Goal: Task Accomplishment & Management: Complete application form

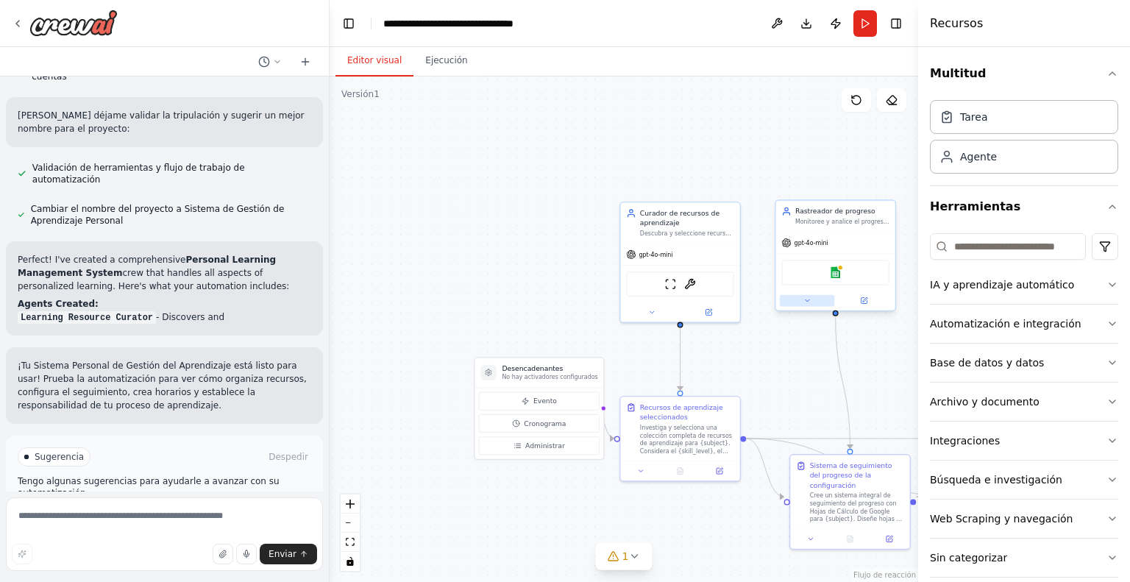
scroll to position [942, 0]
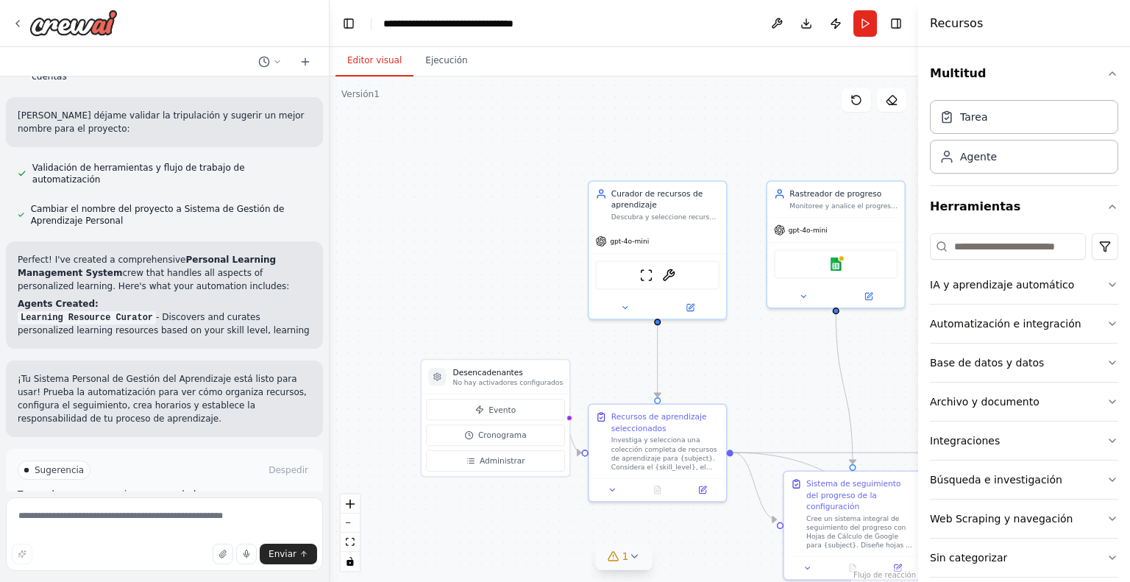
click at [638, 567] on button "1" at bounding box center [624, 556] width 57 height 27
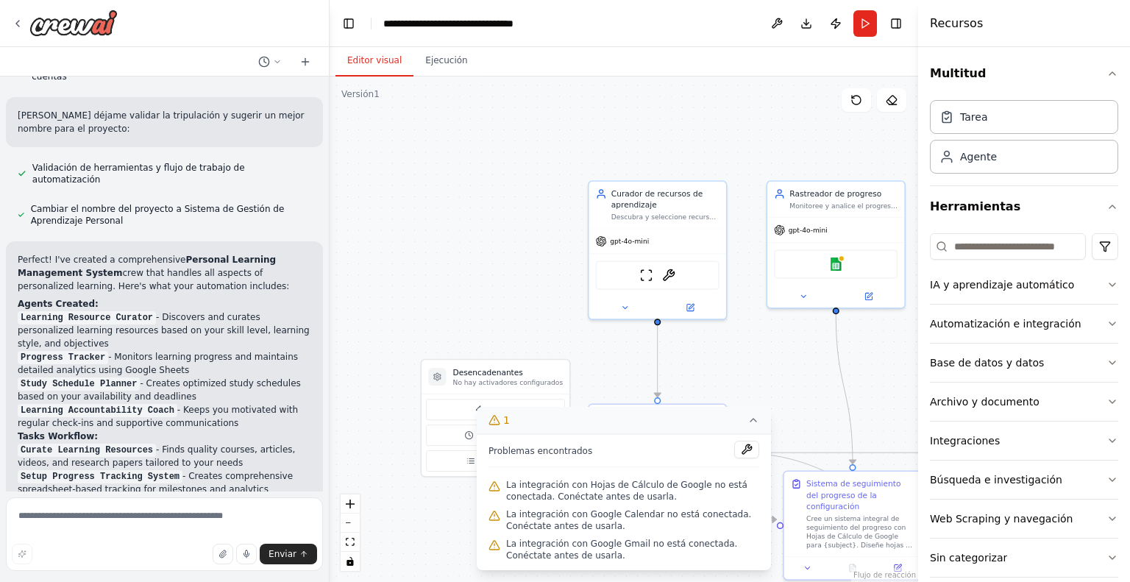
click at [759, 422] on button "1" at bounding box center [624, 420] width 294 height 27
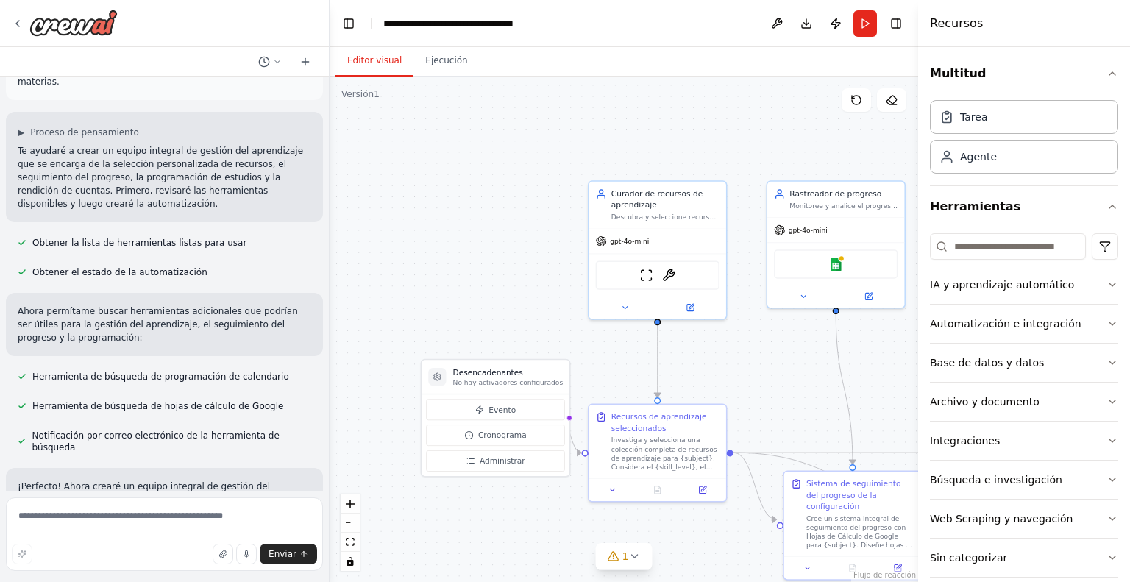
scroll to position [0, 0]
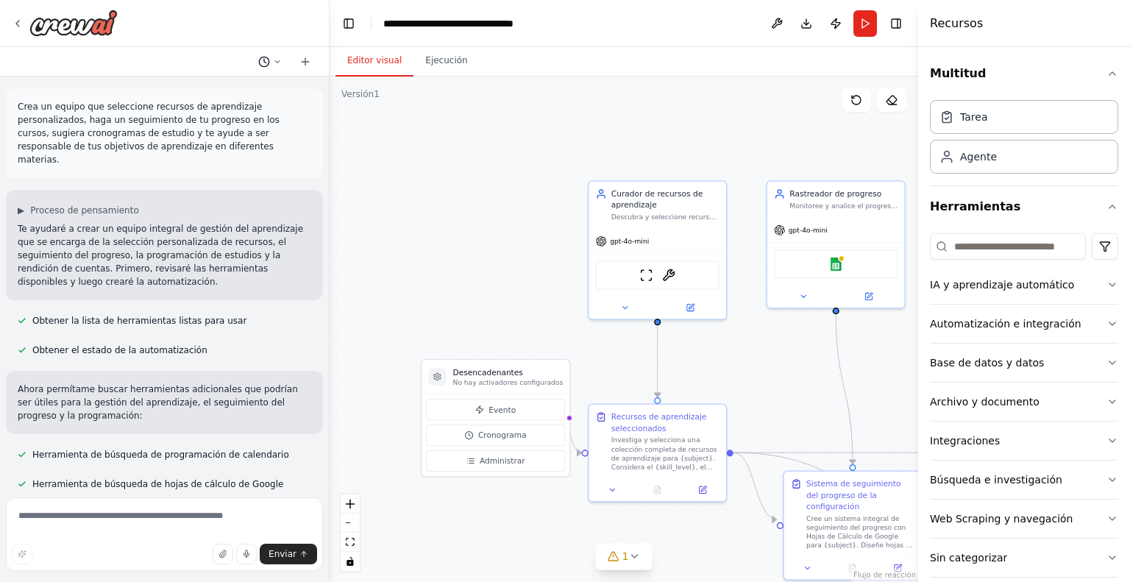
click at [278, 59] on icon at bounding box center [277, 61] width 9 height 9
click at [435, 60] on font "Ejecución" at bounding box center [446, 60] width 42 height 10
click at [345, 62] on button "Editor visual" at bounding box center [374, 61] width 78 height 31
click at [93, 29] on div at bounding box center [165, 291] width 330 height 582
click at [110, 24] on img at bounding box center [73, 23] width 88 height 26
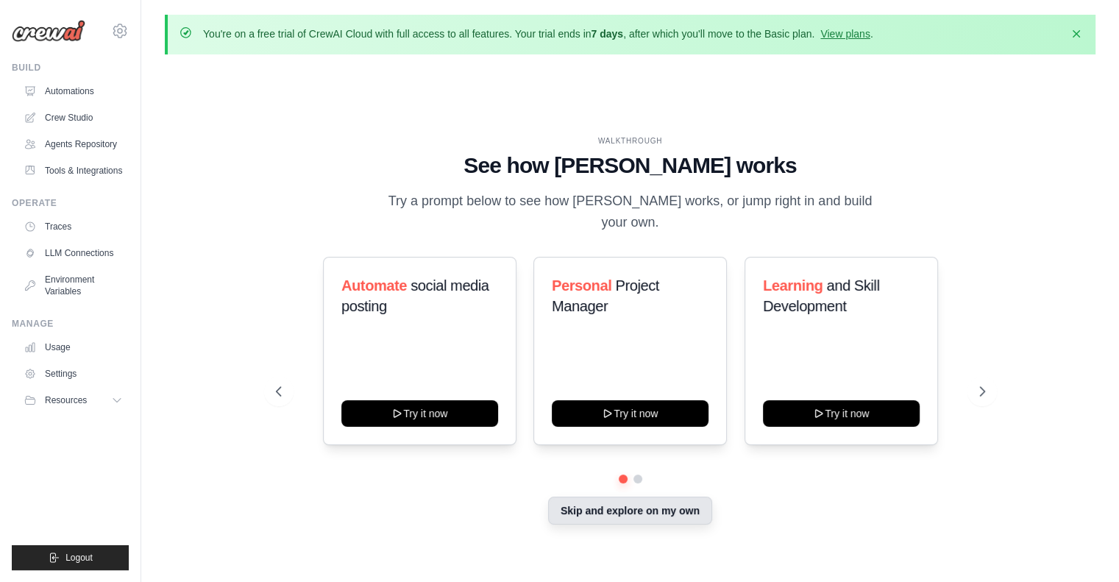
click at [628, 503] on button "Skip and explore on my own" at bounding box center [630, 511] width 164 height 28
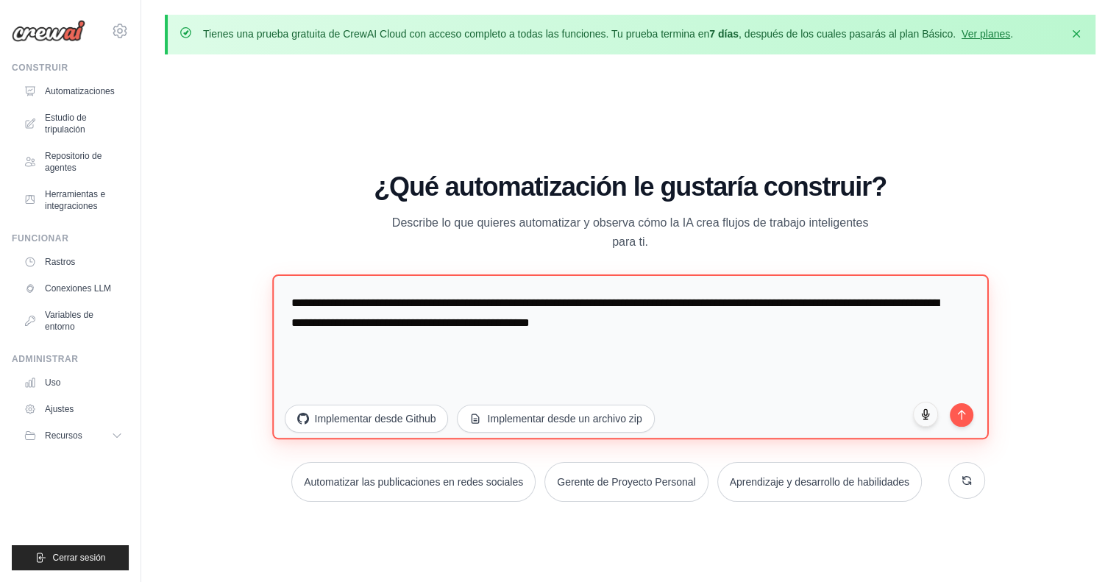
drag, startPoint x: 621, startPoint y: 327, endPoint x: 277, endPoint y: 273, distance: 348.6
click at [277, 273] on div "**********" at bounding box center [630, 337] width 709 height 330
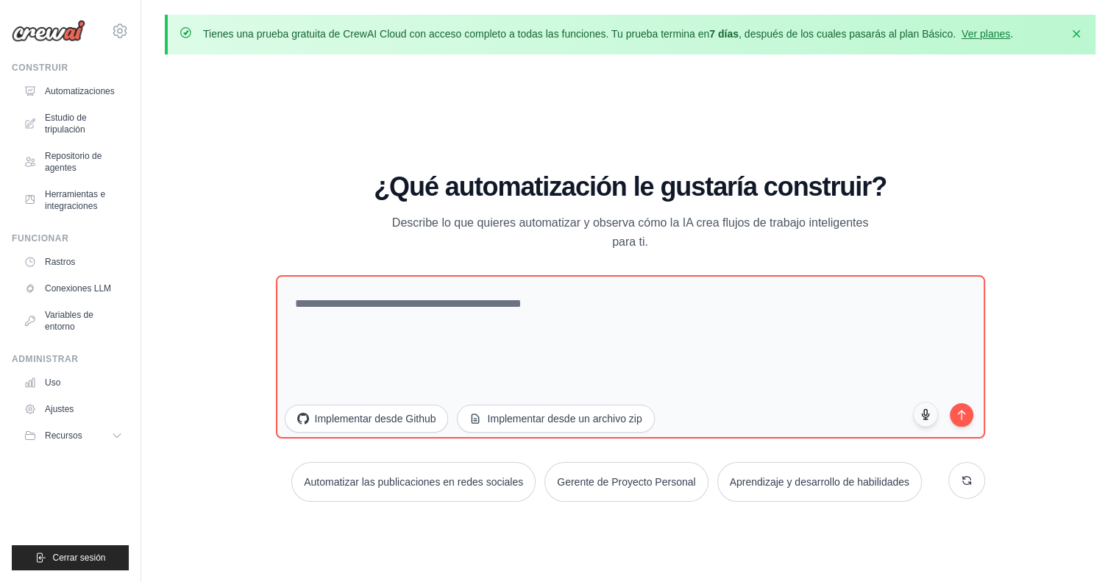
click at [1006, 140] on div "GUÍA Vea cómo funciona CrewAI Pruebe una de las indicaciones a continuación par…" at bounding box center [630, 342] width 931 height 553
click at [85, 90] on font "Automatizaciones" at bounding box center [81, 91] width 70 height 10
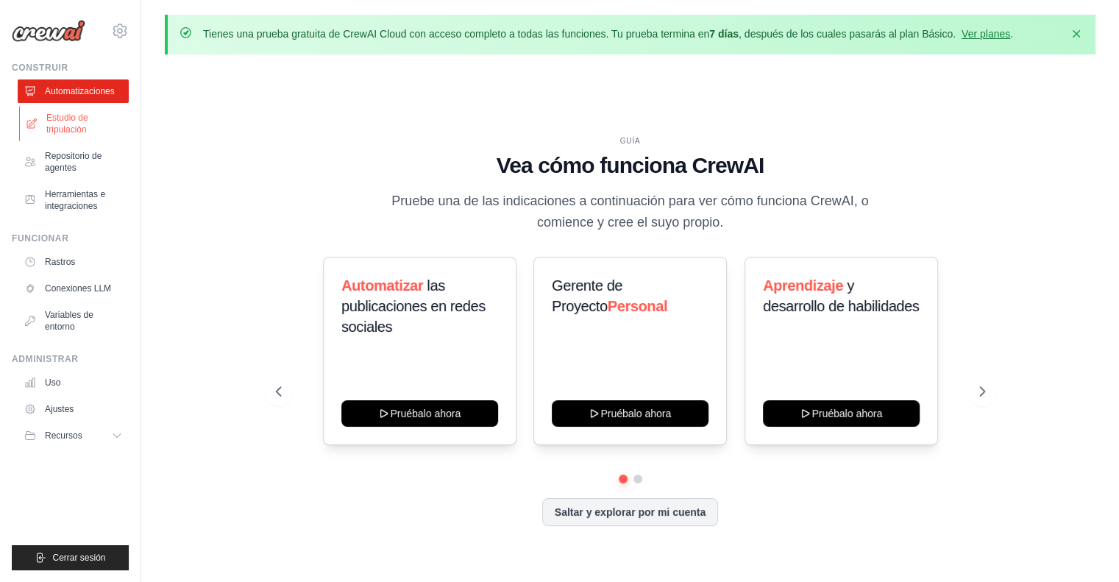
click at [74, 129] on font "Estudio de tripulación" at bounding box center [67, 124] width 42 height 22
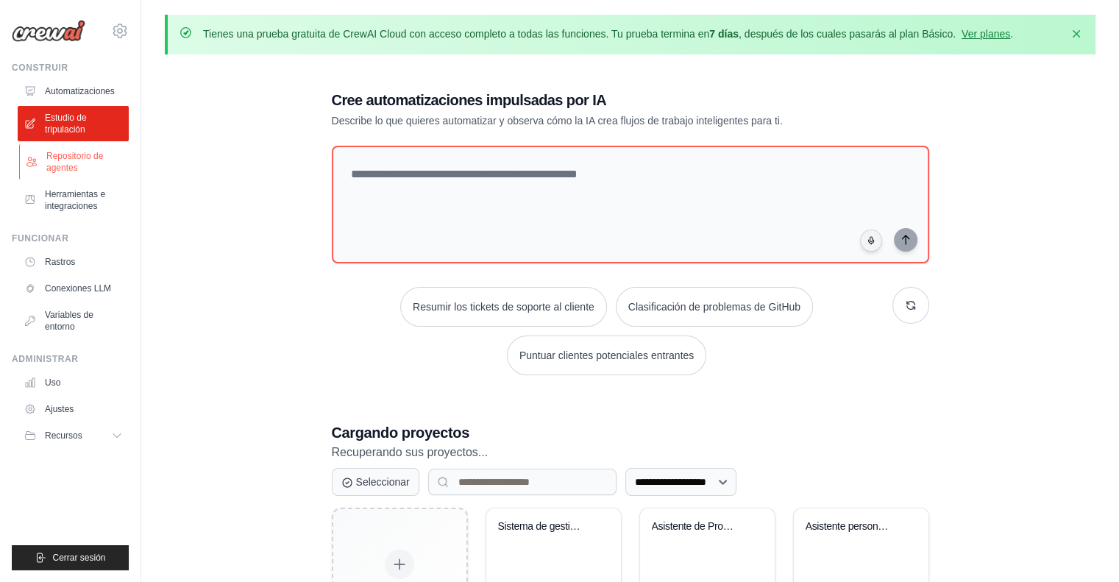
click at [59, 167] on font "Repositorio de agentes" at bounding box center [74, 162] width 57 height 22
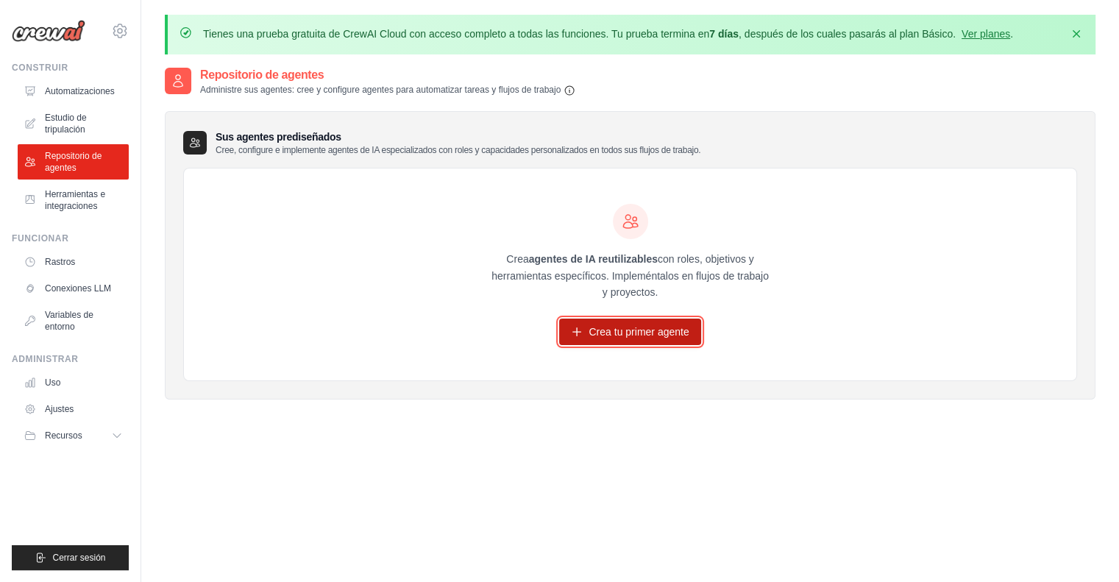
click at [625, 338] on font "Crea tu primer agente" at bounding box center [639, 331] width 100 height 15
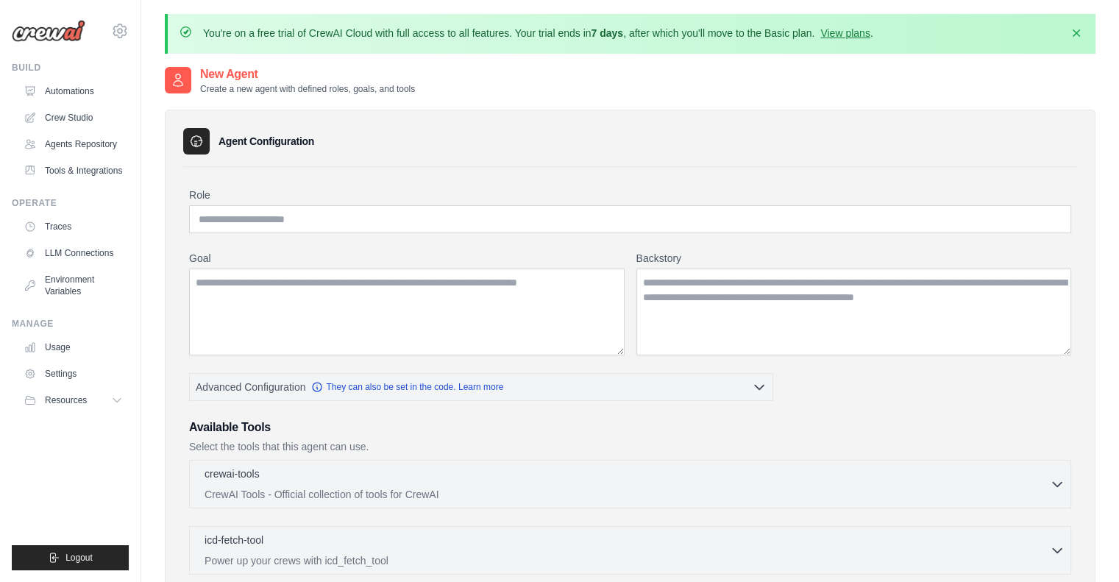
scroll to position [74, 0]
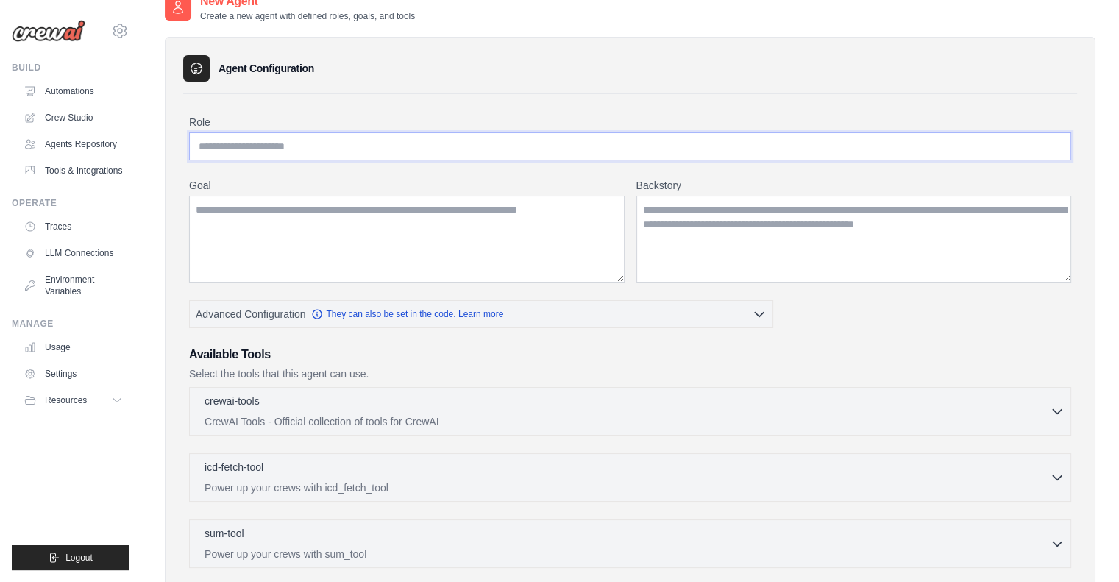
click at [298, 146] on input "Role" at bounding box center [630, 146] width 882 height 28
click at [319, 222] on textarea "Goal" at bounding box center [407, 239] width 436 height 87
click at [742, 233] on textarea "Backstory" at bounding box center [854, 239] width 436 height 87
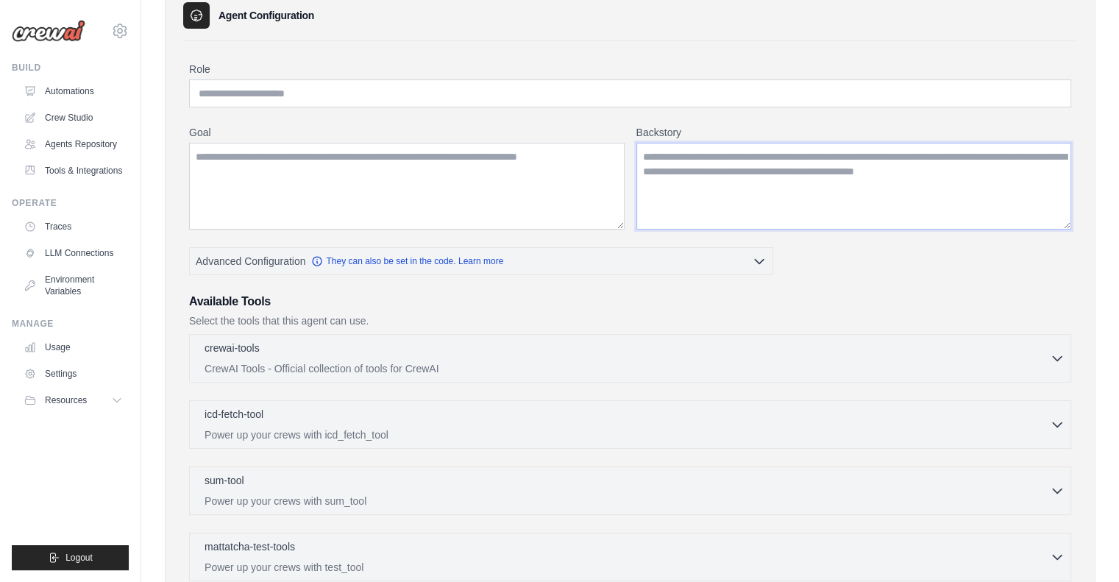
scroll to position [221, 0]
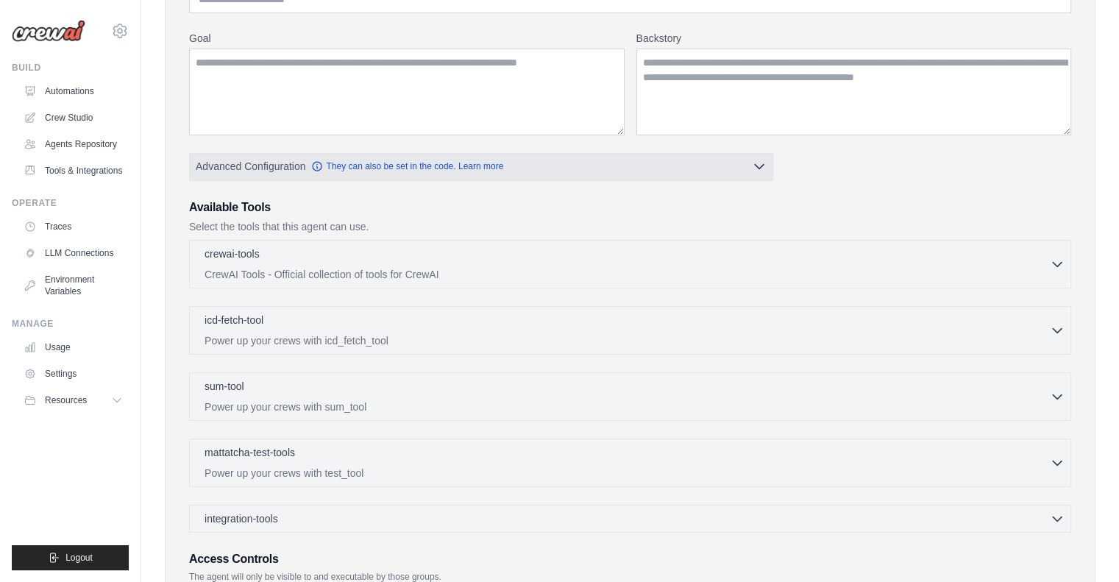
click at [760, 168] on icon "button" at bounding box center [759, 166] width 15 height 15
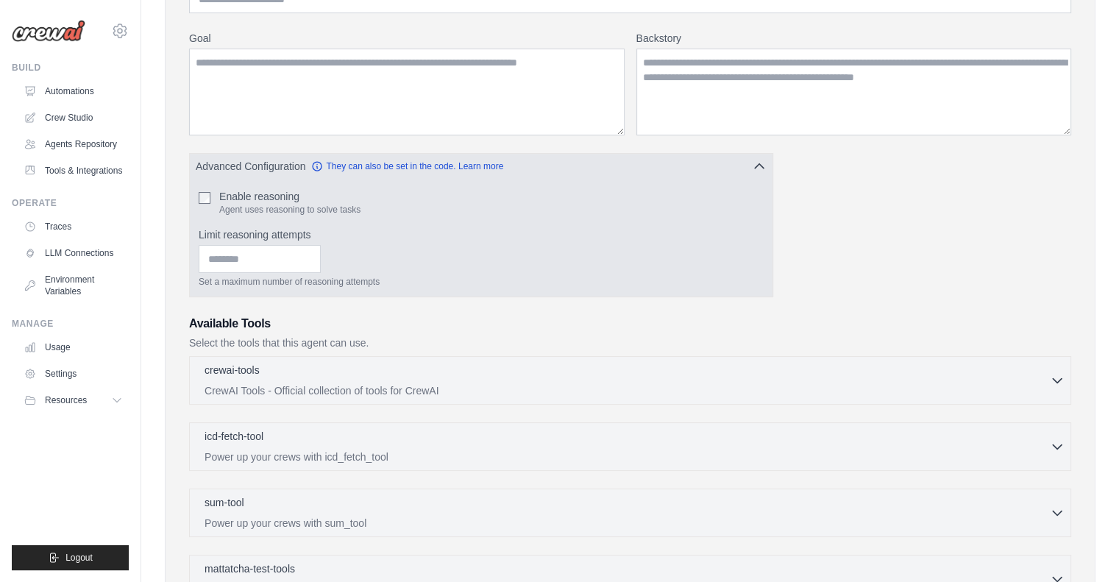
click at [760, 168] on icon "button" at bounding box center [759, 166] width 15 height 15
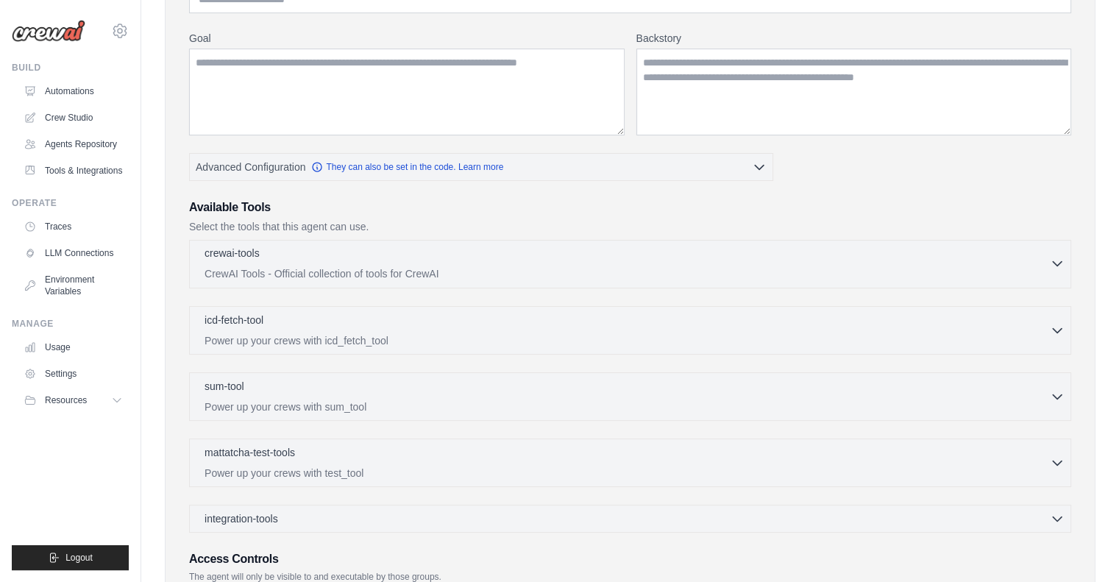
click at [739, 253] on div "crewai-tools 0 selected" at bounding box center [627, 255] width 845 height 18
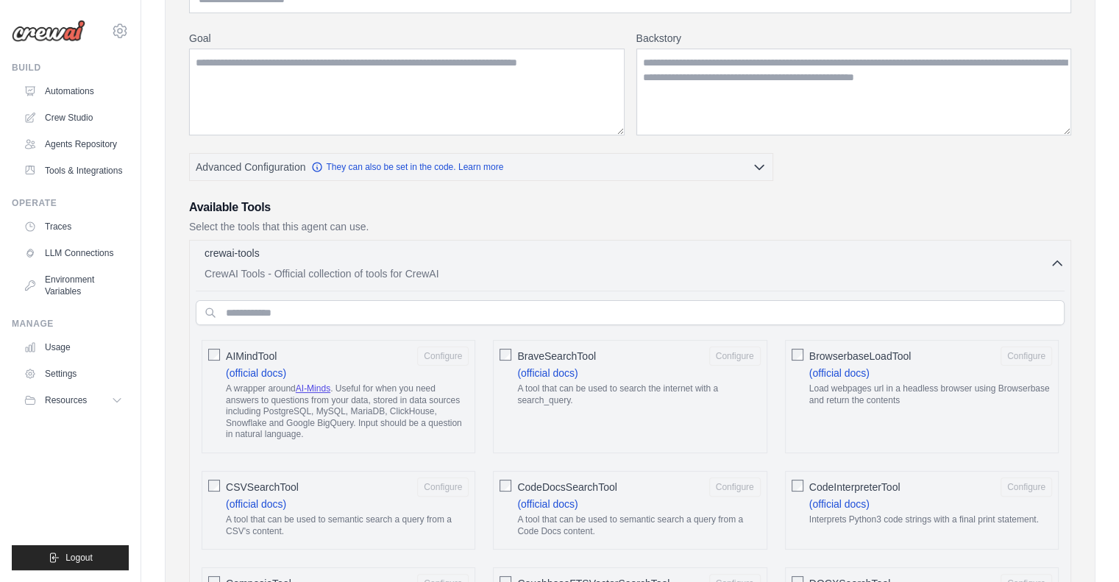
click at [739, 253] on div "crewai-tools 0 selected" at bounding box center [627, 255] width 845 height 18
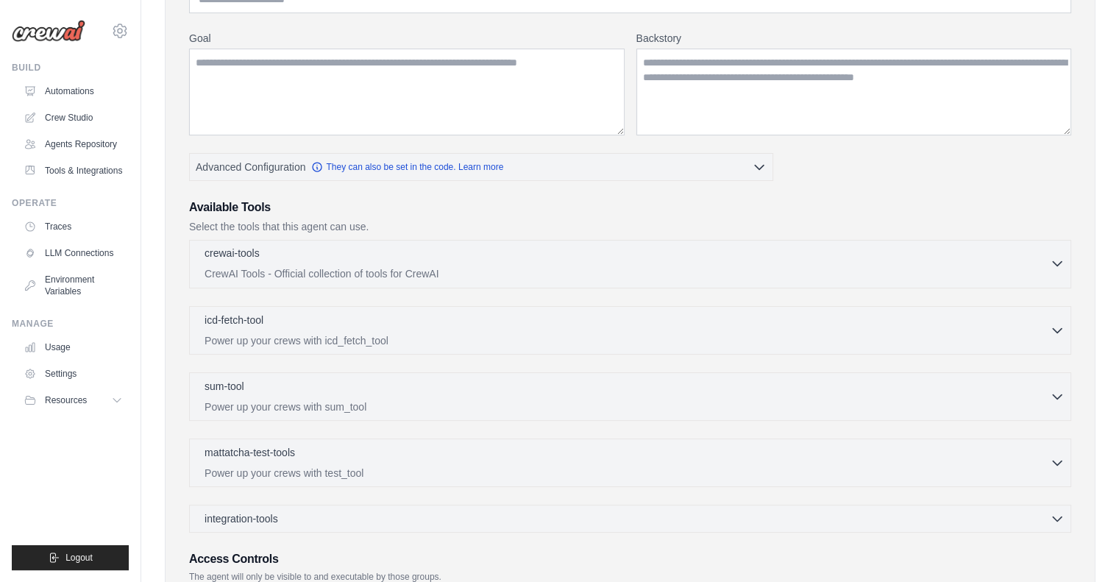
click at [739, 253] on div "crewai-tools 0 selected" at bounding box center [627, 255] width 845 height 18
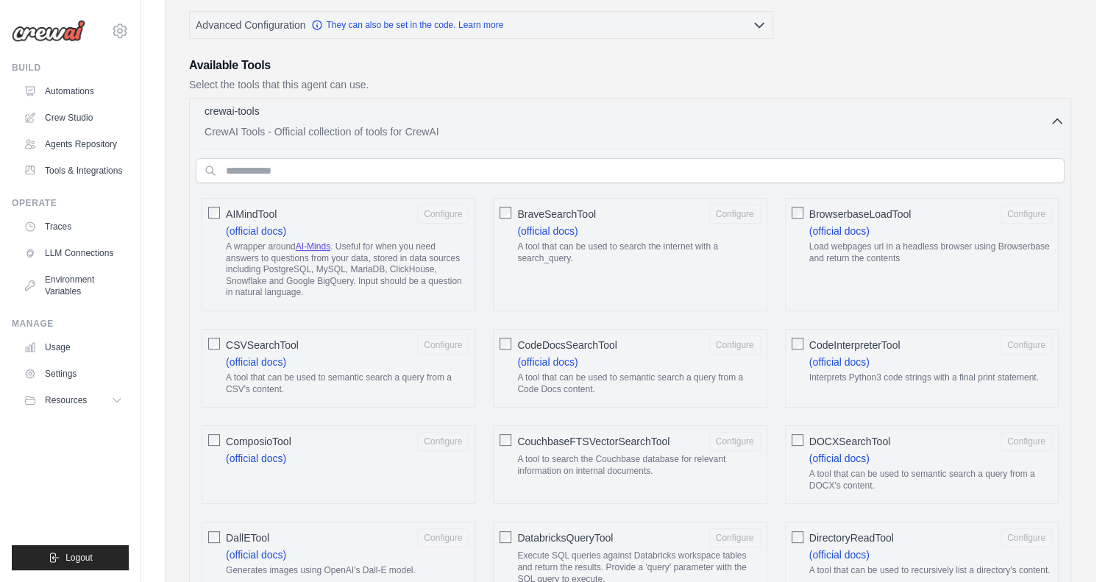
scroll to position [368, 0]
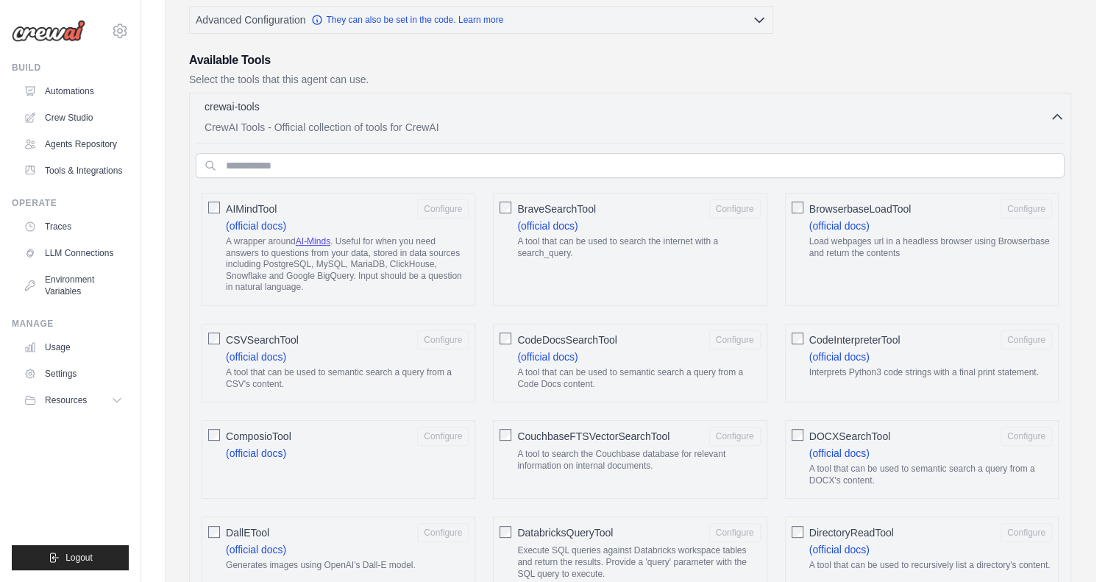
drag, startPoint x: 741, startPoint y: 93, endPoint x: 745, endPoint y: 69, distance: 24.7
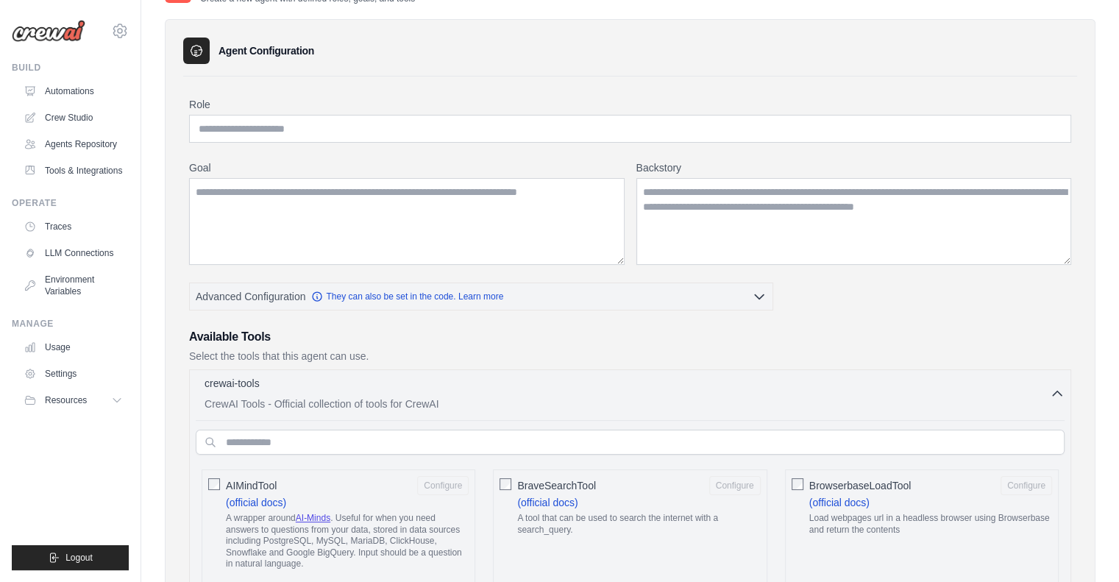
scroll to position [0, 0]
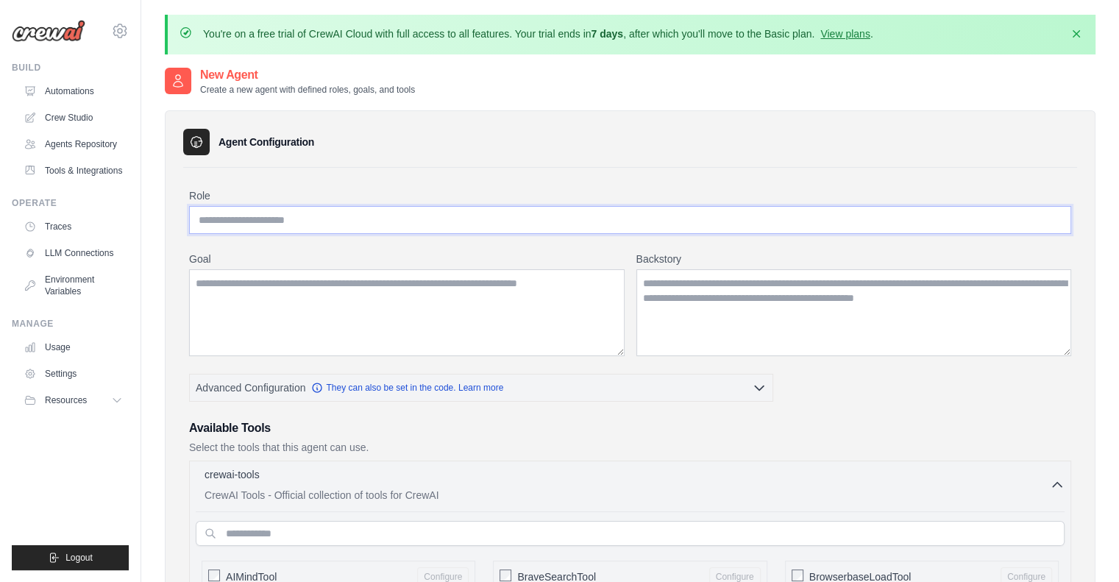
click at [312, 221] on input "Role" at bounding box center [630, 220] width 882 height 28
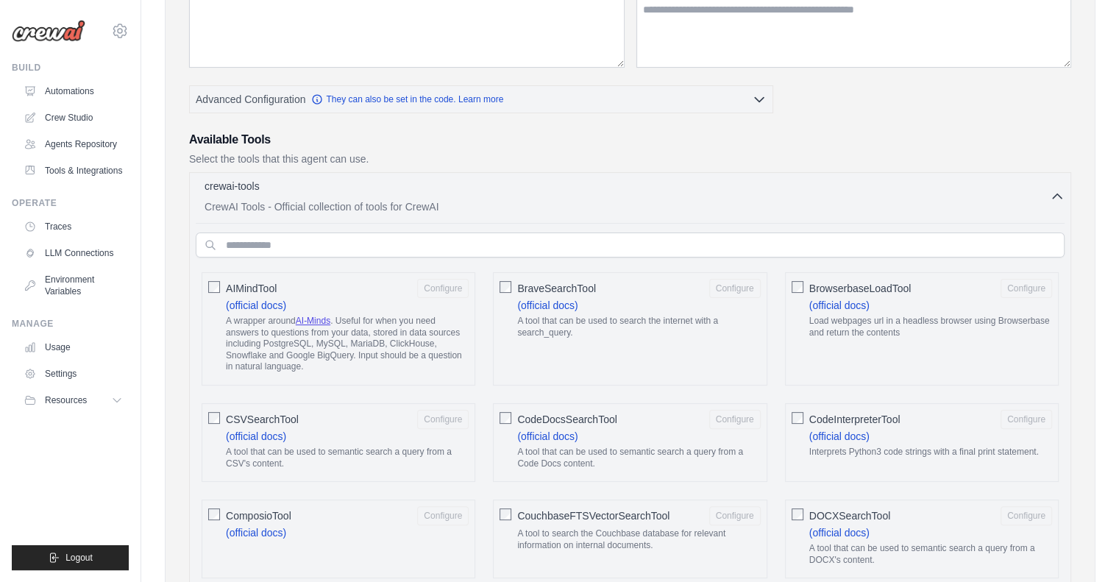
scroll to position [294, 0]
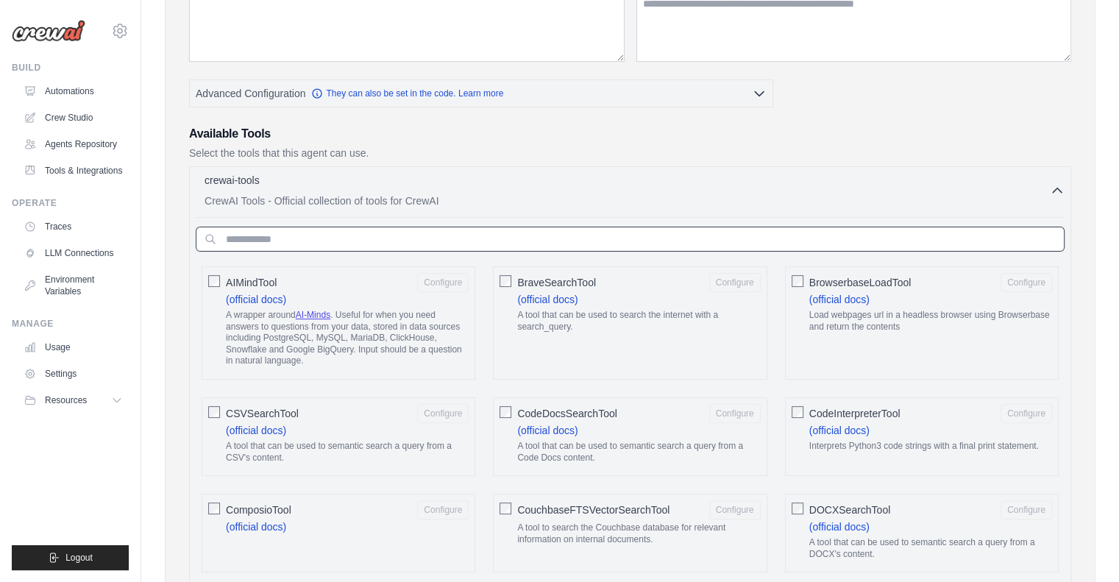
click at [409, 243] on input "text" at bounding box center [630, 239] width 869 height 25
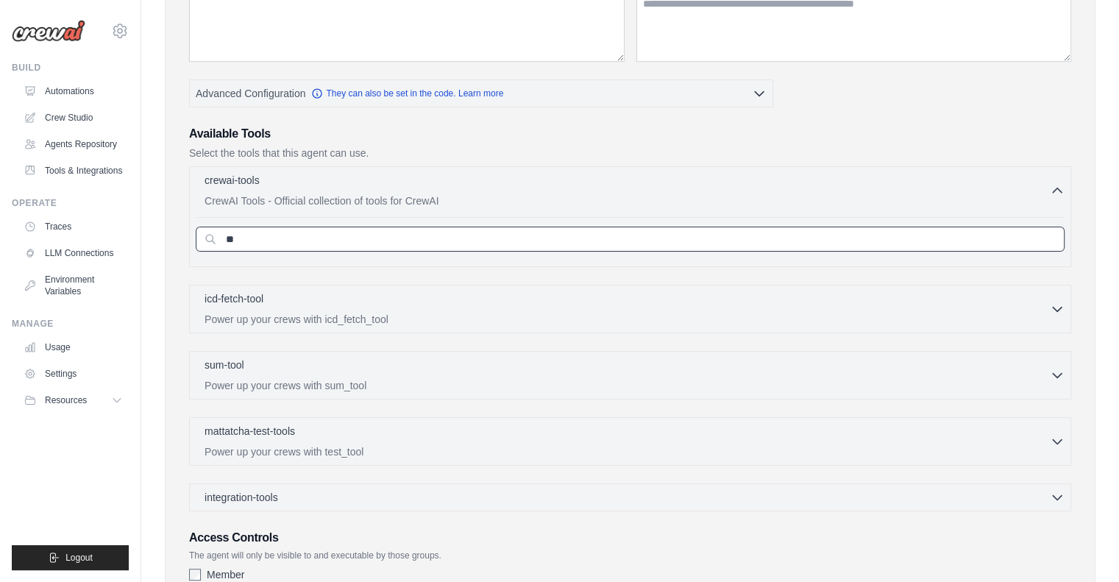
type input "*"
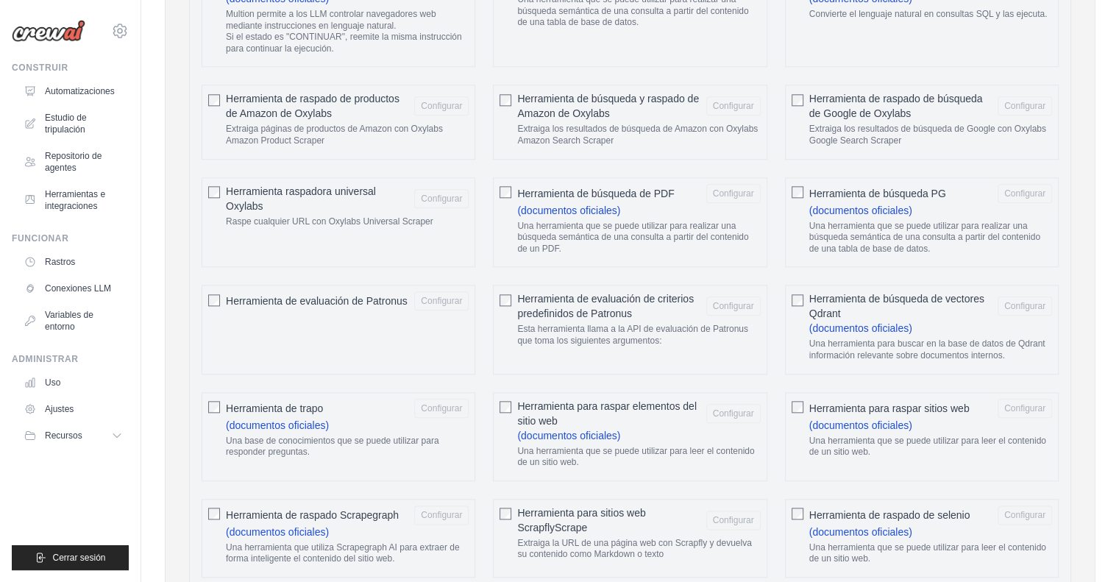
scroll to position [1692, 0]
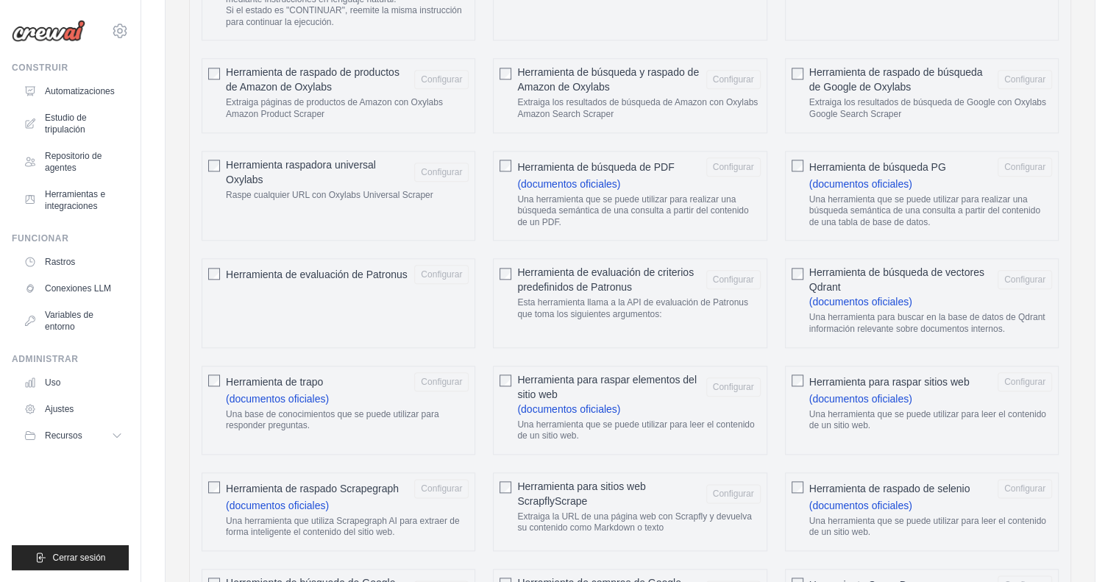
click at [330, 159] on font "Herramienta raspadora universal Oxylabs" at bounding box center [301, 172] width 150 height 26
click at [442, 166] on font "Configurar" at bounding box center [441, 171] width 41 height 10
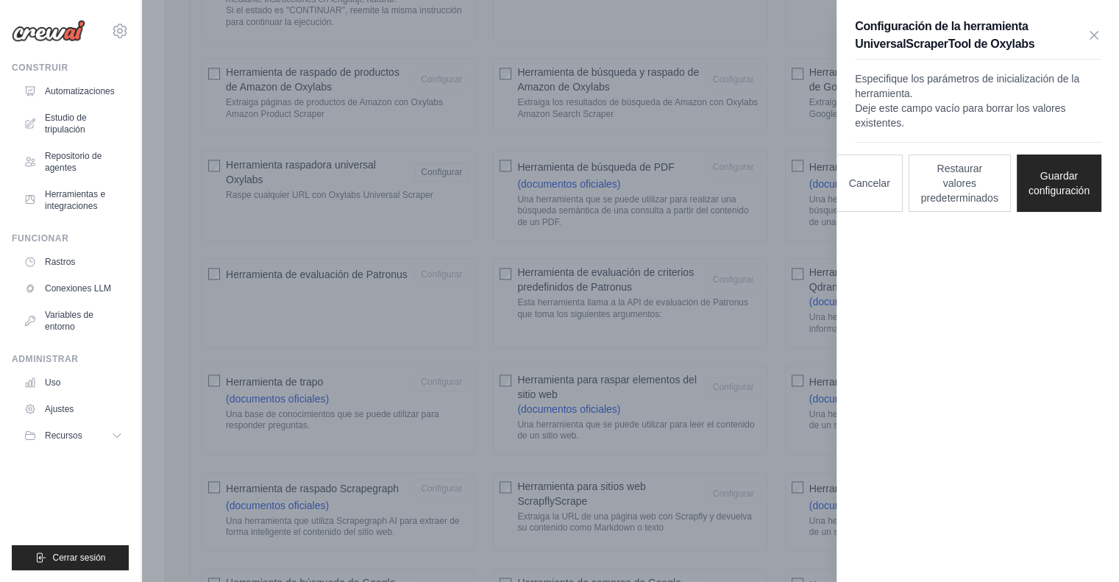
click at [912, 129] on font "Deje este campo vacío para borrar los valores existentes." at bounding box center [960, 115] width 210 height 26
drag, startPoint x: 971, startPoint y: 136, endPoint x: 1015, endPoint y: 135, distance: 44.2
click at [1014, 129] on font "Deje este campo vacío para borrar los valores existentes." at bounding box center [960, 115] width 210 height 26
click at [1029, 169] on div "Configuración de la herramienta UniversalScraperTool de Oxylabs Especifique los…" at bounding box center [978, 115] width 282 height 230
click at [1012, 160] on div "Configuración de la herramienta UniversalScraperTool de Oxylabs Especifique los…" at bounding box center [978, 115] width 282 height 230
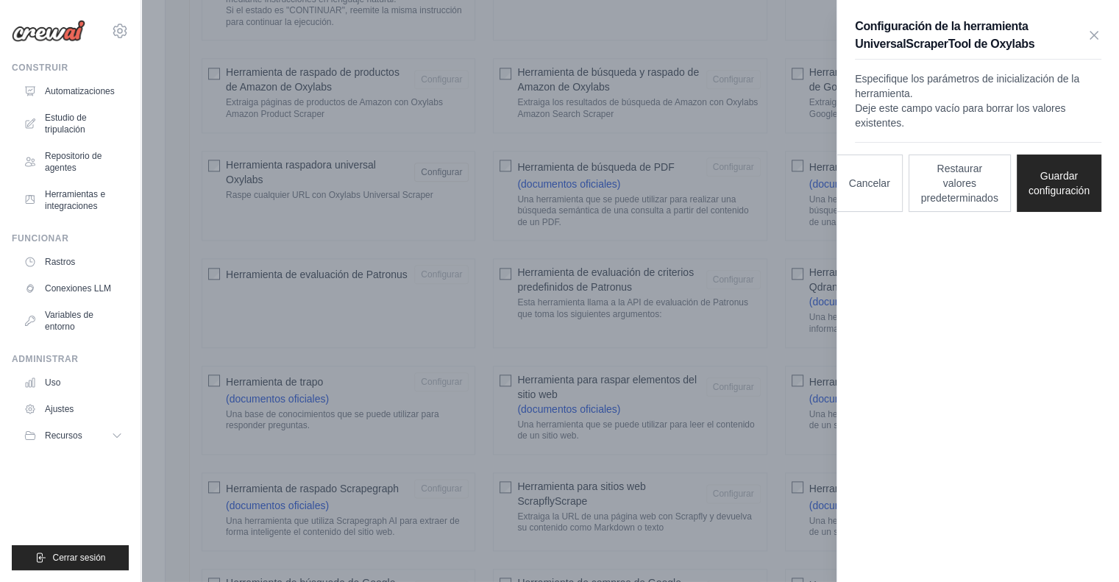
click at [918, 164] on div "Configuración de la herramienta UniversalScraperTool de Oxylabs Especifique los…" at bounding box center [978, 115] width 282 height 230
click at [893, 129] on font "Deje este campo vacío para borrar los valores existentes." at bounding box center [960, 115] width 210 height 26
drag, startPoint x: 889, startPoint y: 113, endPoint x: 892, endPoint y: 101, distance: 12.8
click at [888, 99] on font "Especifique los parámetros de inicialización de la herramienta." at bounding box center [967, 86] width 224 height 26
click at [981, 66] on div "Configuración de la herramienta UniversalScraperTool de Oxylabs Especifique los…" at bounding box center [978, 115] width 282 height 230
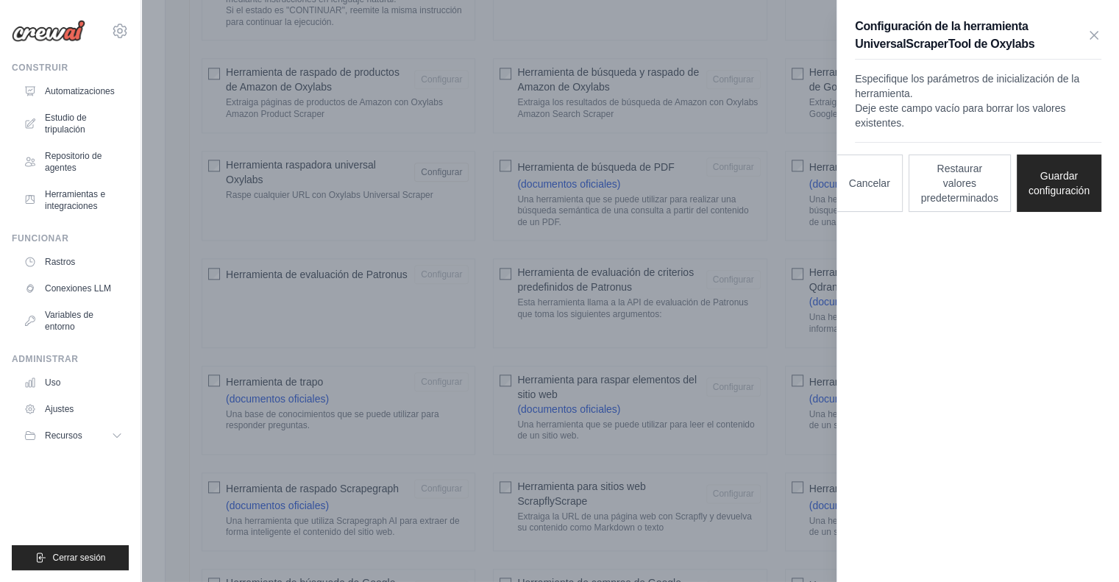
click at [983, 47] on font "Configuración de la herramienta UniversalScraperTool de Oxylabs" at bounding box center [945, 35] width 180 height 30
drag, startPoint x: 1076, startPoint y: 31, endPoint x: 1086, endPoint y: 32, distance: 10.3
click at [1076, 31] on h3 "Configuración de la herramienta UniversalScraperTool de Oxylabs" at bounding box center [971, 35] width 232 height 35
click at [1092, 32] on icon "button" at bounding box center [1094, 34] width 15 height 15
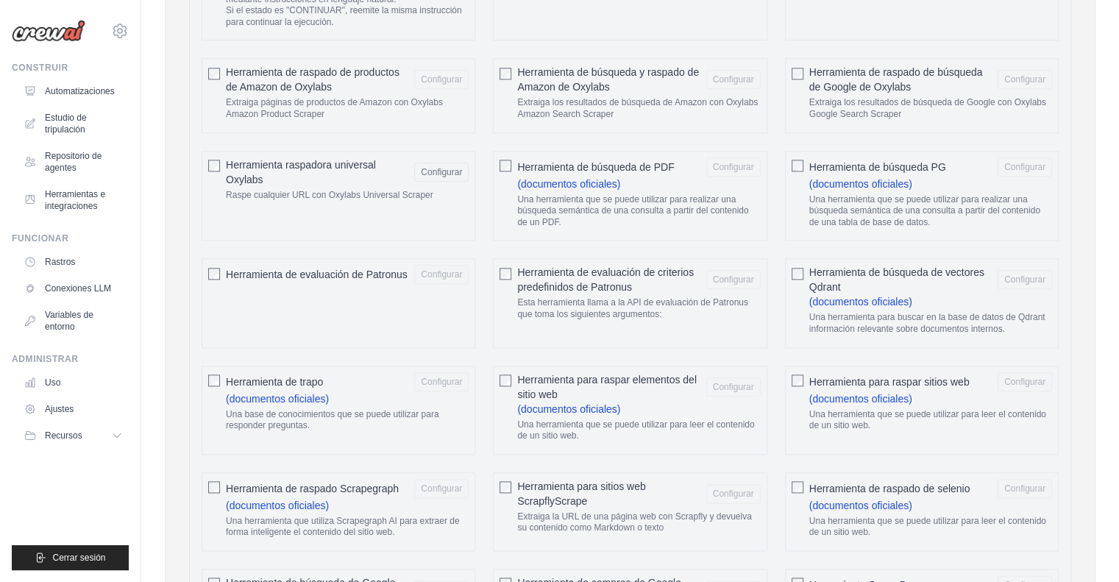
click at [206, 152] on div "Herramienta raspadora universal Oxylabs Configurar Raspe cualquier URL con Oxyl…" at bounding box center [339, 196] width 274 height 90
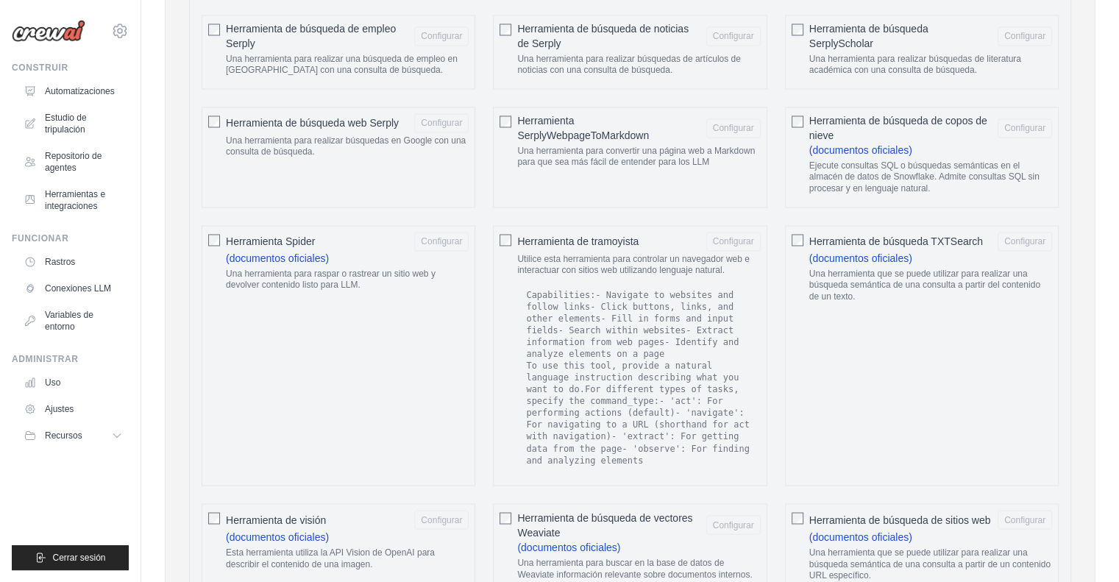
scroll to position [2428, 0]
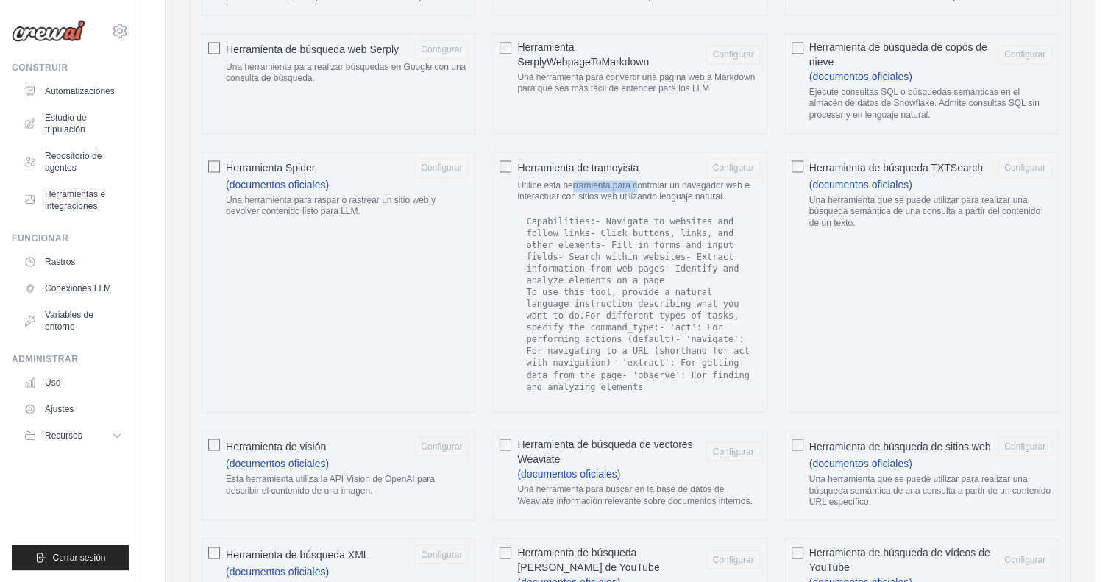
drag, startPoint x: 639, startPoint y: 168, endPoint x: 663, endPoint y: 168, distance: 24.3
click at [657, 180] on font "Utilice esta herramienta para controlar un navegador web e interactuar con siti…" at bounding box center [633, 191] width 232 height 22
click at [697, 180] on font "Utilice esta herramienta para controlar un navegador web e interactuar con siti…" at bounding box center [633, 191] width 232 height 22
click at [734, 180] on font "Utilice esta herramienta para controlar un navegador web e interactuar con siti…" at bounding box center [633, 191] width 232 height 22
drag, startPoint x: 564, startPoint y: 178, endPoint x: 645, endPoint y: 182, distance: 80.3
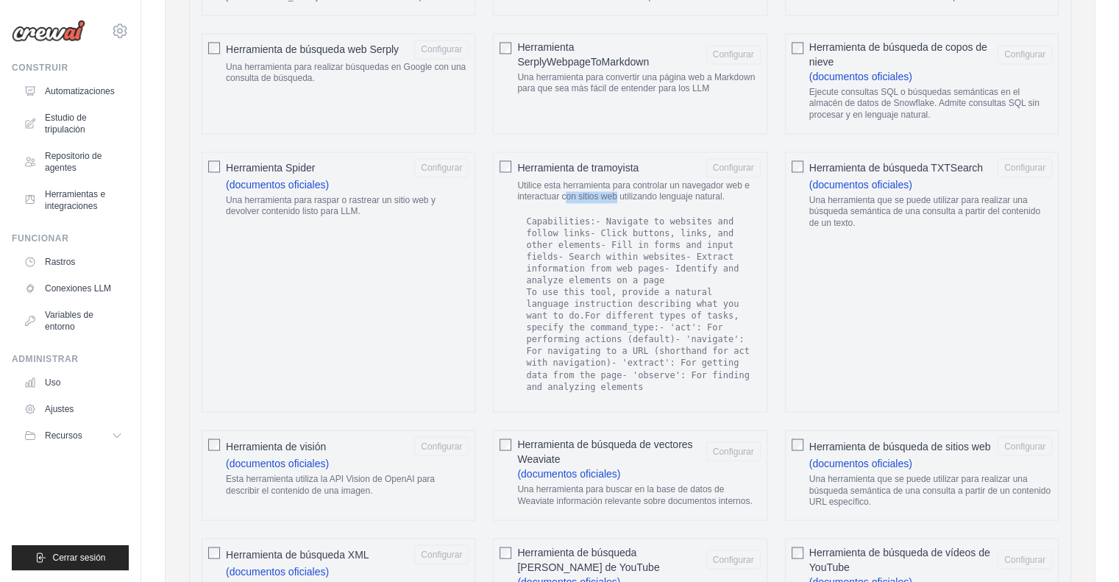
click at [645, 182] on p "Utilice esta herramienta para controlar un navegador web e interactuar con siti…" at bounding box center [638, 191] width 243 height 23
click at [658, 182] on p "Utilice esta herramienta para controlar un navegador web e interactuar con siti…" at bounding box center [638, 191] width 243 height 23
click at [533, 162] on font "Herramienta de tramoyista" at bounding box center [577, 168] width 121 height 12
click at [625, 162] on font "Herramienta de tramoyista" at bounding box center [577, 168] width 121 height 12
click at [700, 158] on div "Herramienta de tramoyista Configurar" at bounding box center [638, 167] width 243 height 19
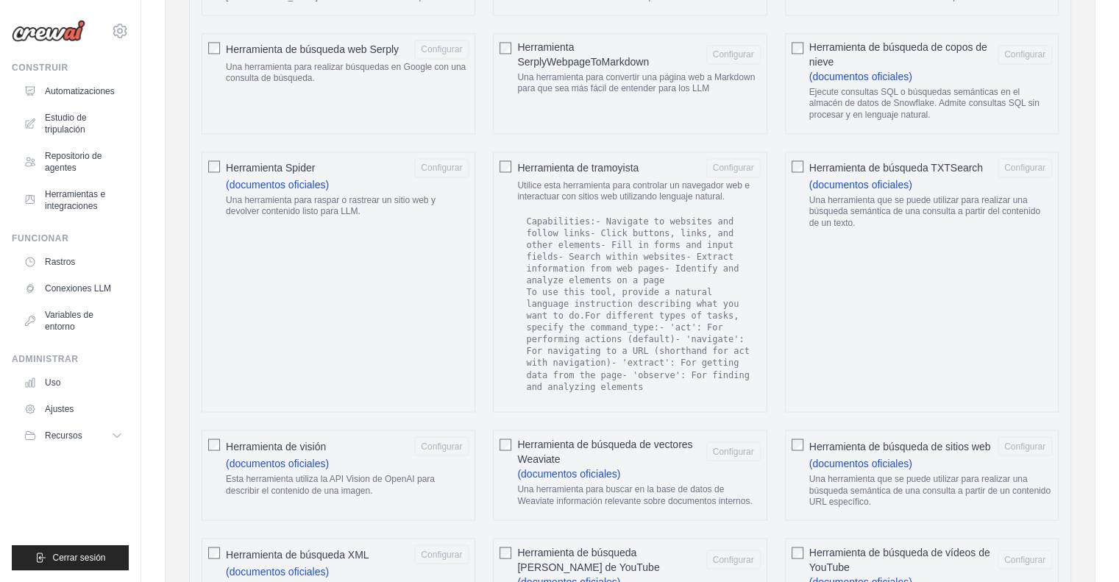
click at [607, 162] on font "Herramienta de tramoyista" at bounding box center [577, 168] width 121 height 12
click at [700, 158] on div "Herramienta de tramoyista Configurar" at bounding box center [638, 167] width 243 height 19
click at [627, 162] on font "Herramienta de tramoyista" at bounding box center [577, 168] width 121 height 12
click at [725, 162] on font "Configurar" at bounding box center [733, 167] width 41 height 10
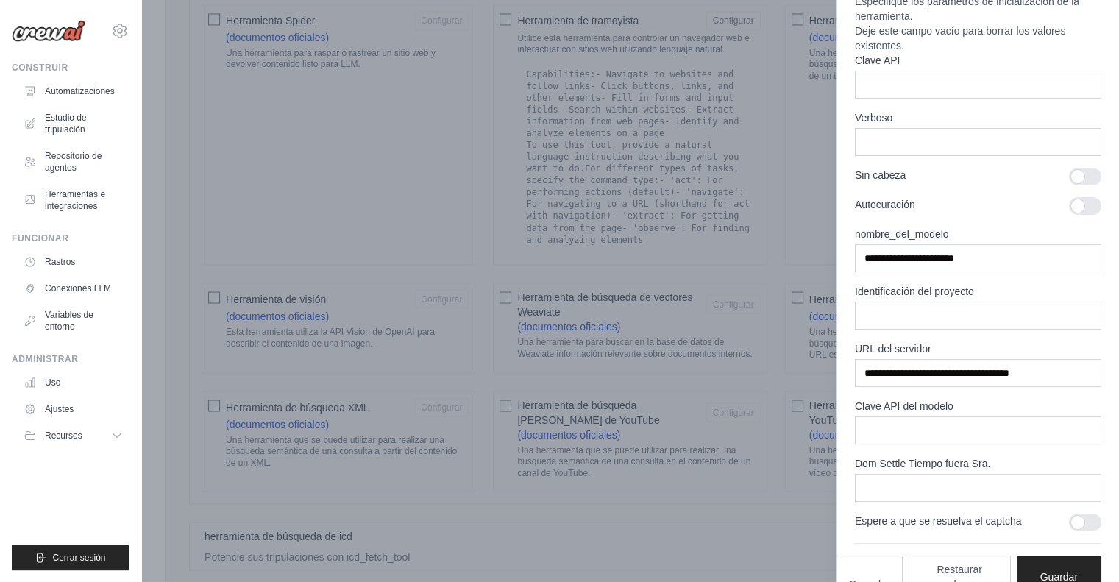
scroll to position [0, 0]
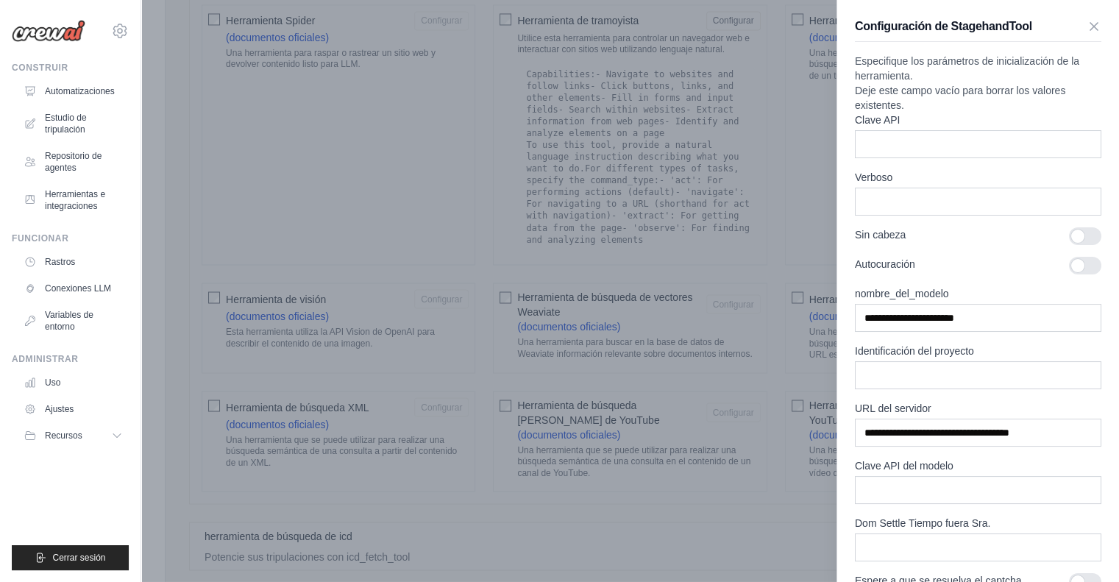
click at [831, 188] on div at bounding box center [559, 291] width 1119 height 582
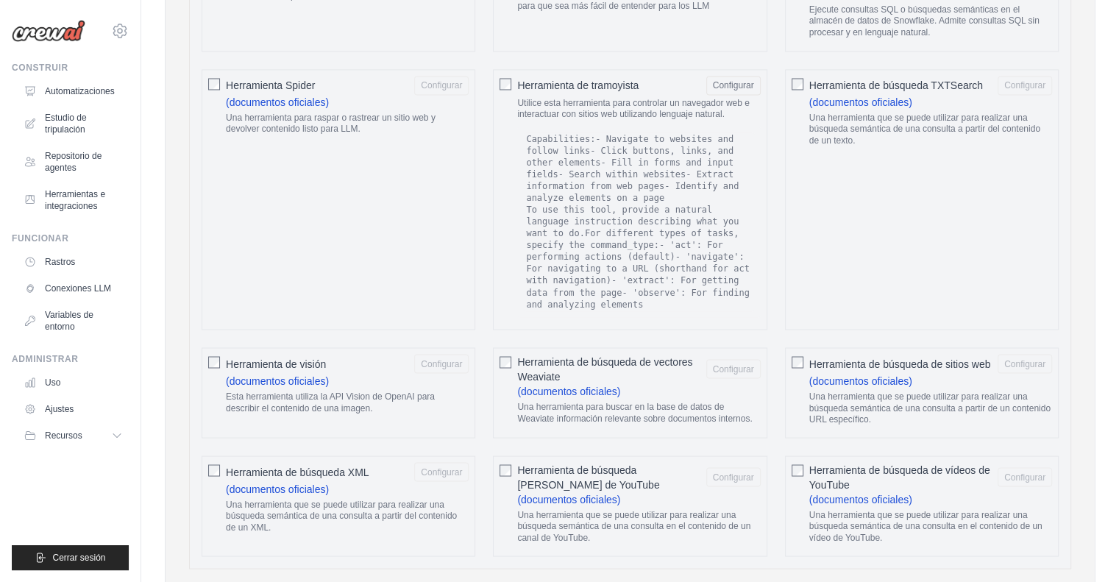
scroll to position [2428, 0]
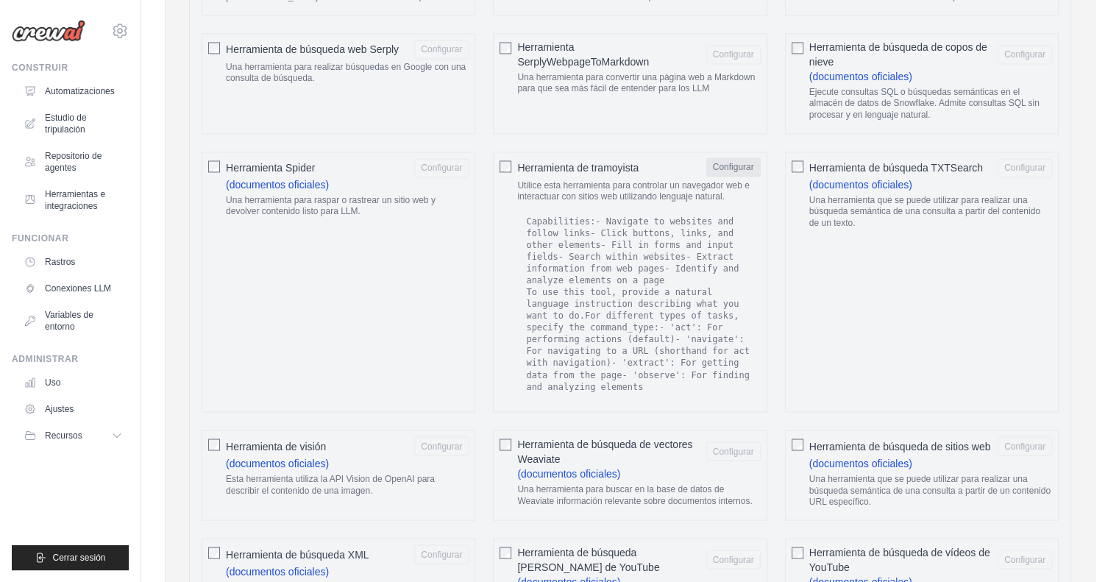
click at [743, 162] on font "Configurar" at bounding box center [733, 167] width 41 height 10
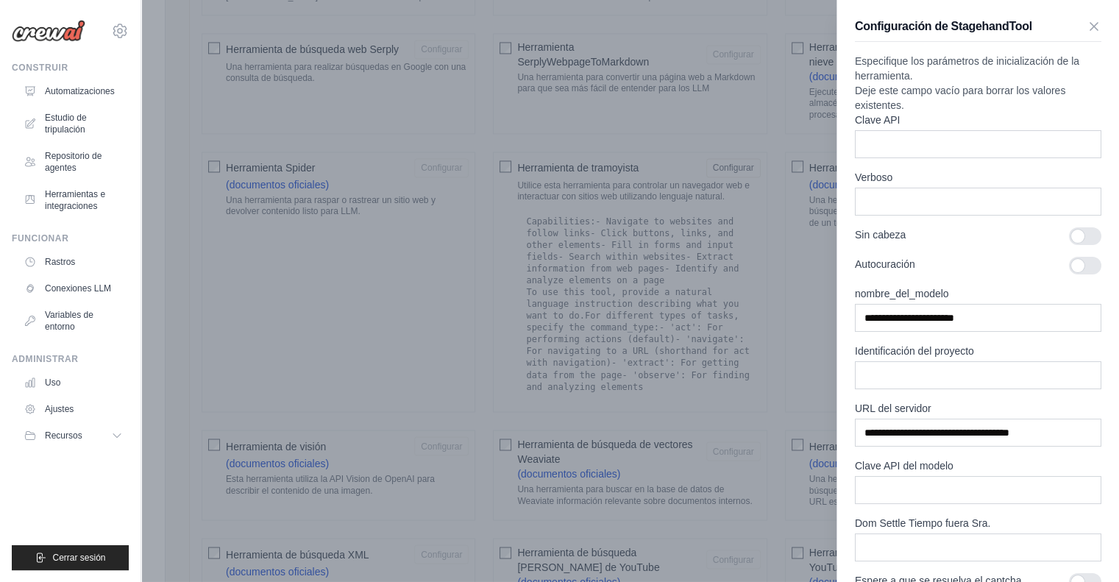
click at [703, 110] on div at bounding box center [559, 291] width 1119 height 582
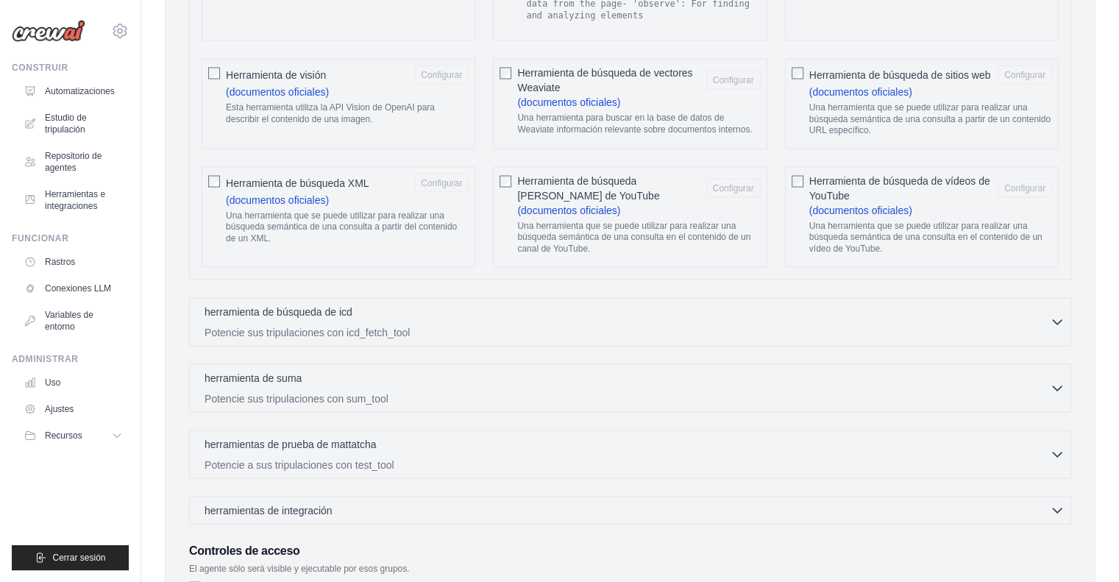
scroll to position [2869, 0]
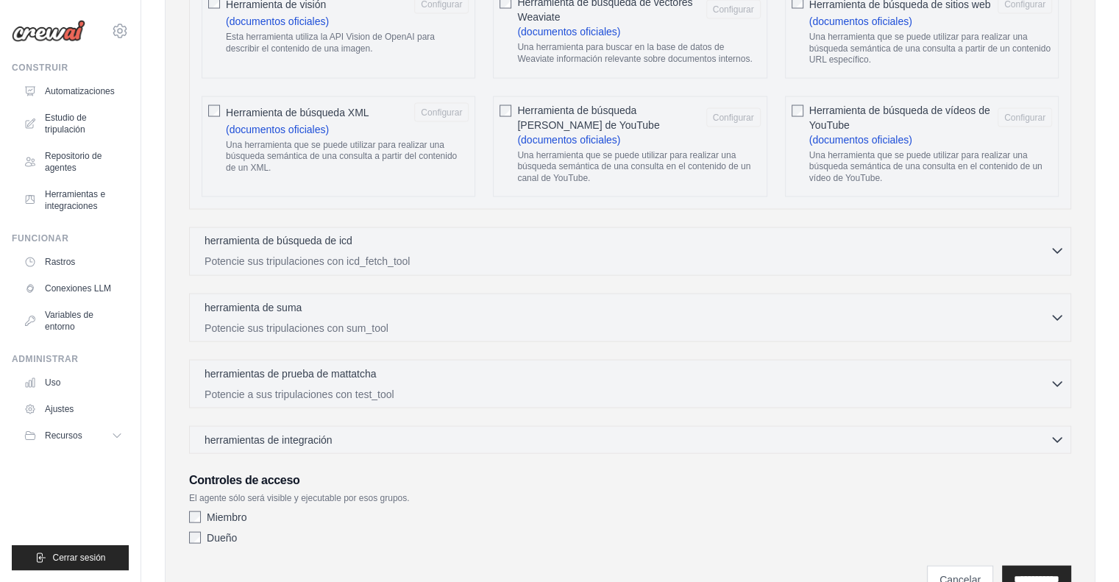
click at [1050, 258] on icon "button" at bounding box center [1057, 251] width 15 height 15
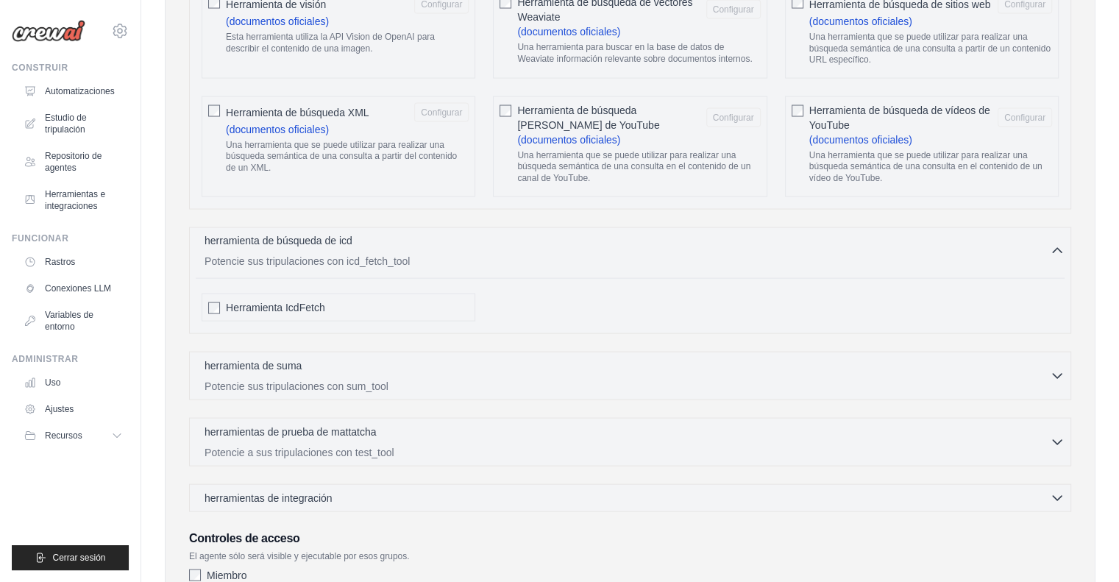
click at [1050, 258] on icon "button" at bounding box center [1057, 251] width 15 height 15
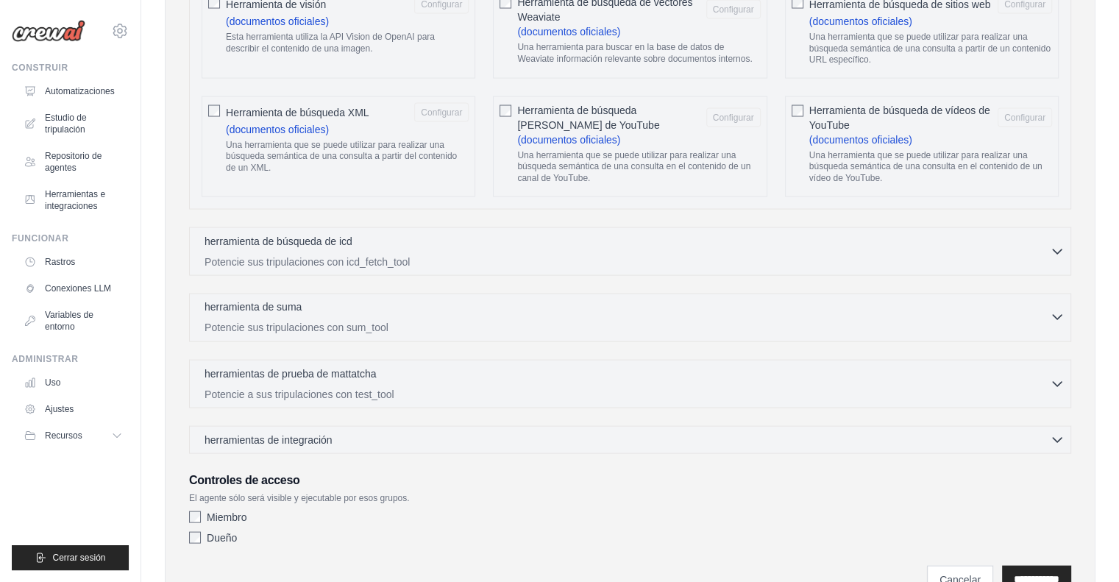
click at [1062, 321] on button "herramienta de suma 0 seleccionados Potencie sus tripulaciones con sum_tool" at bounding box center [630, 316] width 869 height 35
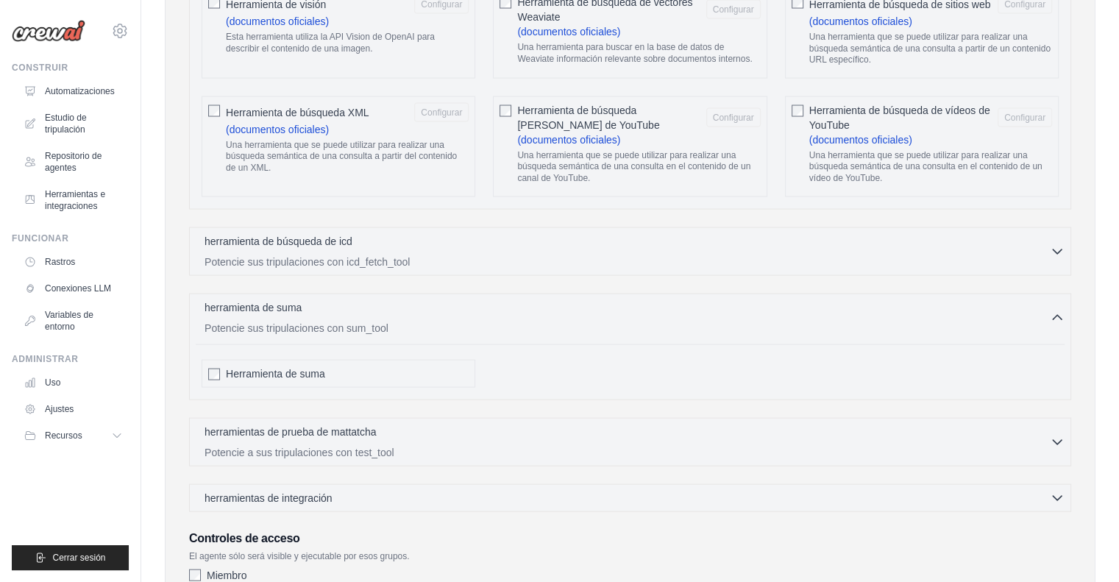
click at [309, 380] on font "Herramienta de suma" at bounding box center [275, 374] width 99 height 12
click at [310, 380] on font "Herramienta de suma" at bounding box center [275, 374] width 99 height 12
click at [1059, 322] on icon "button" at bounding box center [1057, 317] width 15 height 15
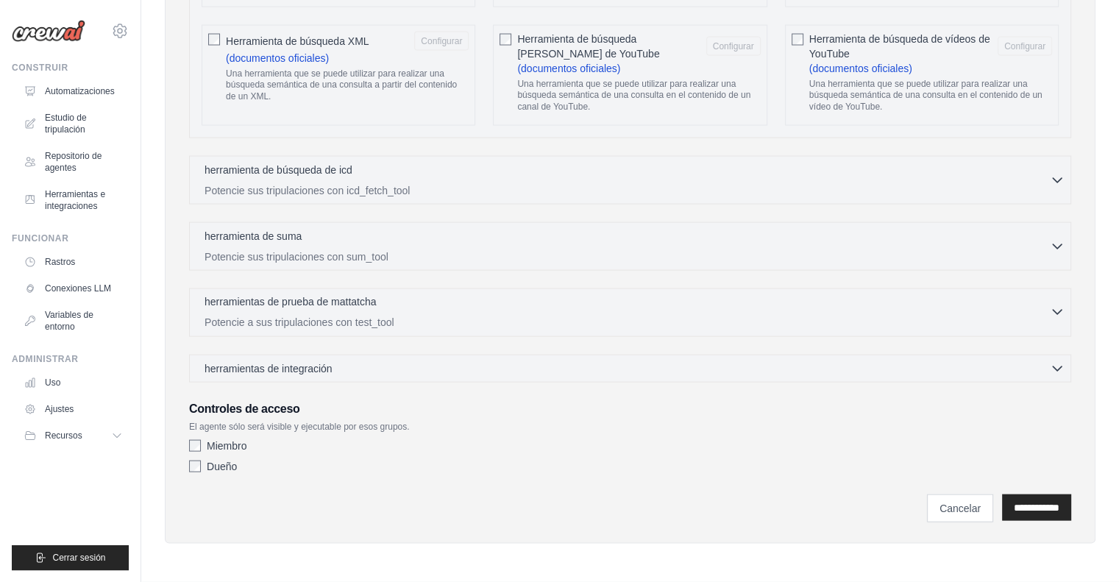
scroll to position [2952, 0]
click at [442, 375] on div "herramientas de integración 0 seleccionados" at bounding box center [635, 368] width 860 height 15
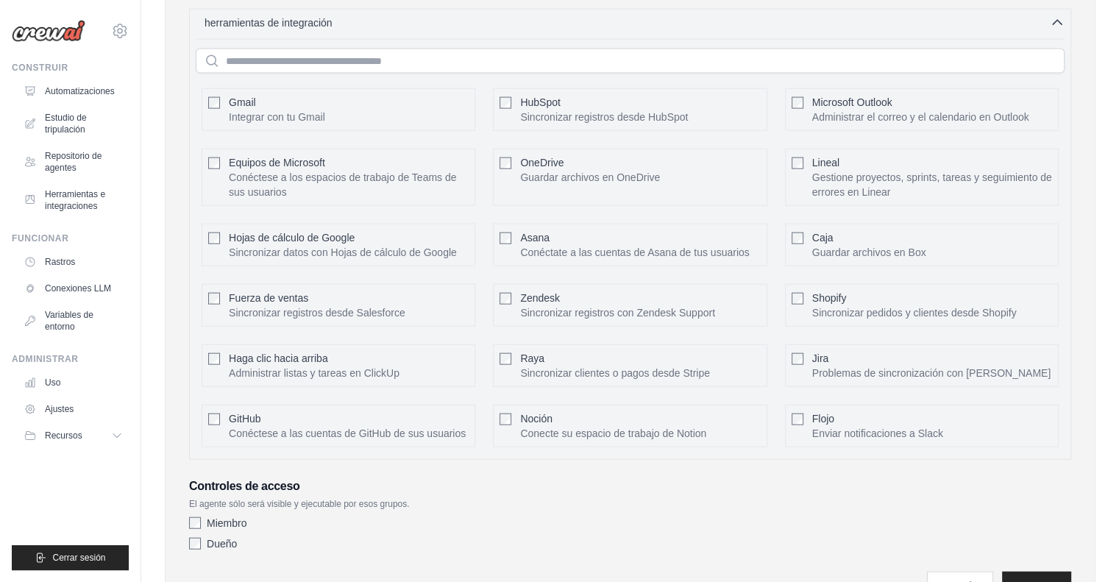
scroll to position [3320, 0]
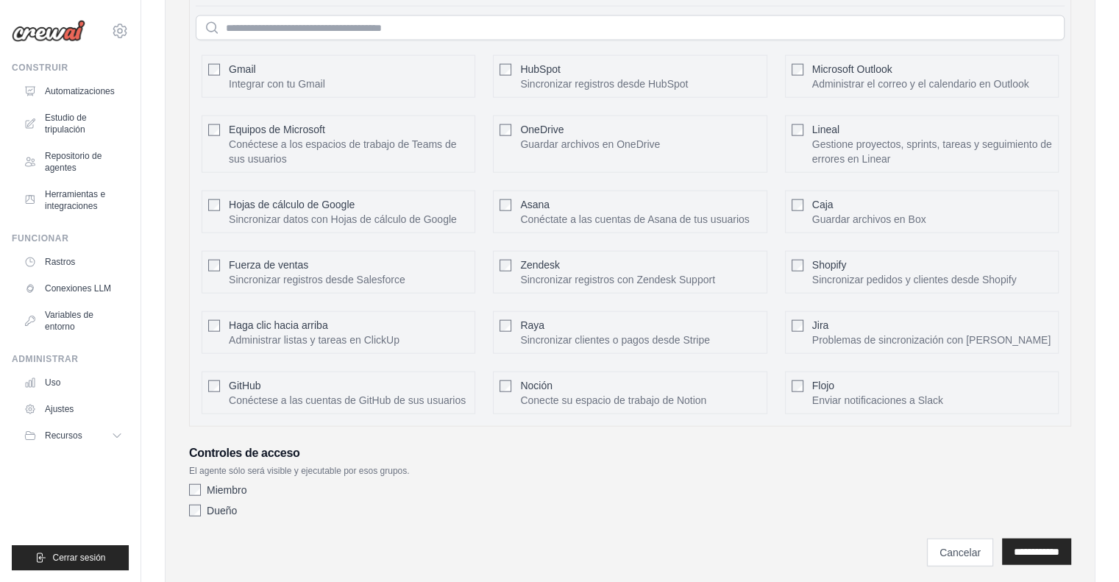
click at [803, 280] on div "Shopify Sincronizar pedidos y clientes desde Shopify Configurar" at bounding box center [922, 272] width 274 height 43
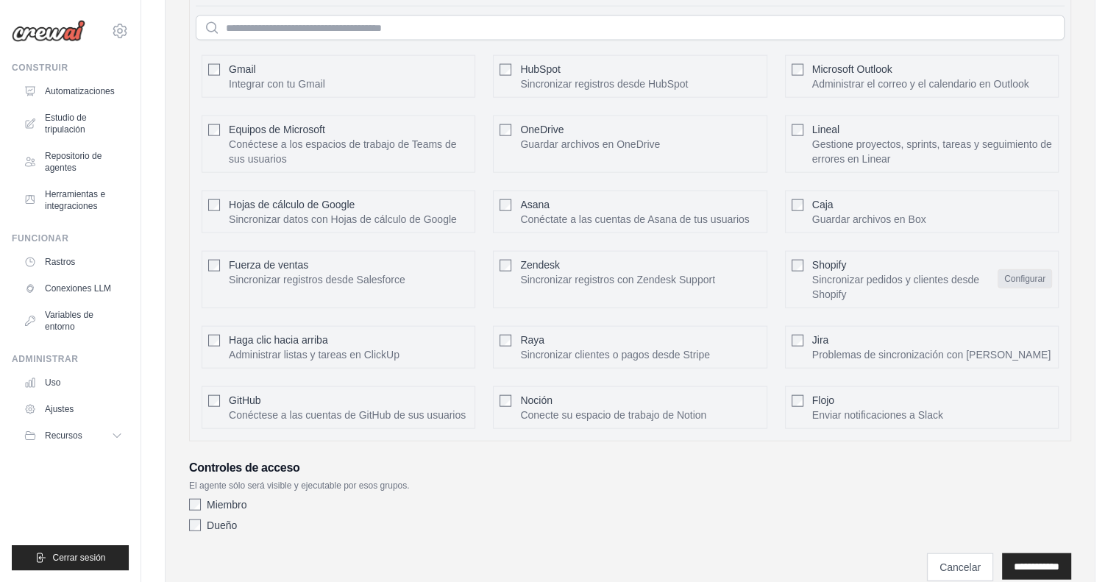
click at [1018, 284] on font "Configurar" at bounding box center [1024, 279] width 41 height 10
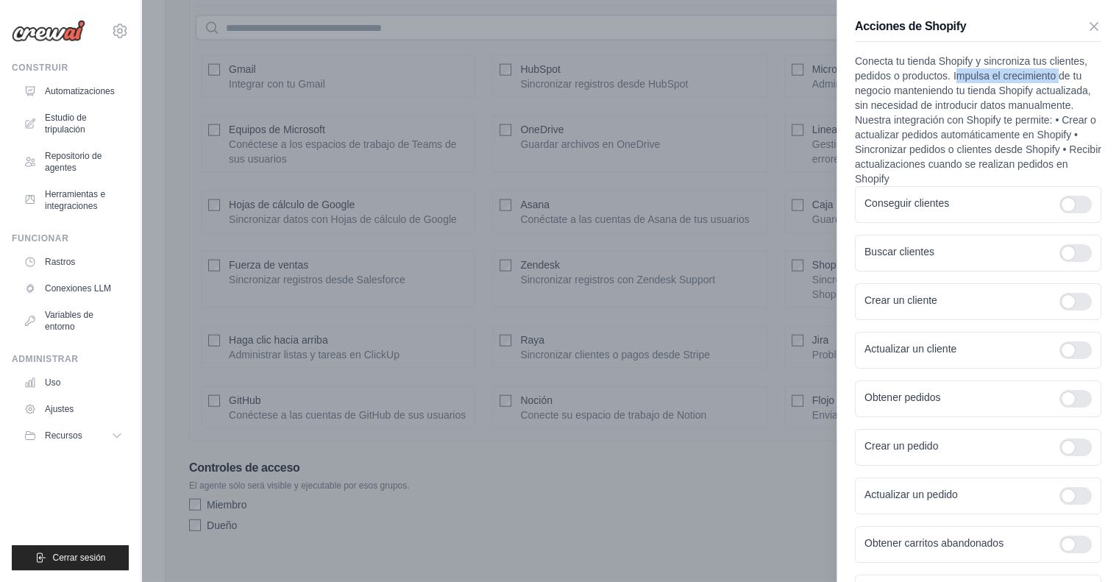
drag, startPoint x: 957, startPoint y: 73, endPoint x: 1059, endPoint y: 74, distance: 101.5
click at [1059, 74] on font "Conecta tu tienda Shopify y sincroniza tus clientes, pedidos o productos. Impul…" at bounding box center [978, 119] width 246 height 129
drag, startPoint x: 962, startPoint y: 92, endPoint x: 1013, endPoint y: 90, distance: 50.8
click at [1008, 90] on font "Conecta tu tienda Shopify y sincroniza tus clientes, pedidos o productos. Impul…" at bounding box center [978, 119] width 246 height 129
click at [1013, 90] on font "Conecta tu tienda Shopify y sincroniza tus clientes, pedidos o productos. Impul…" at bounding box center [978, 119] width 246 height 129
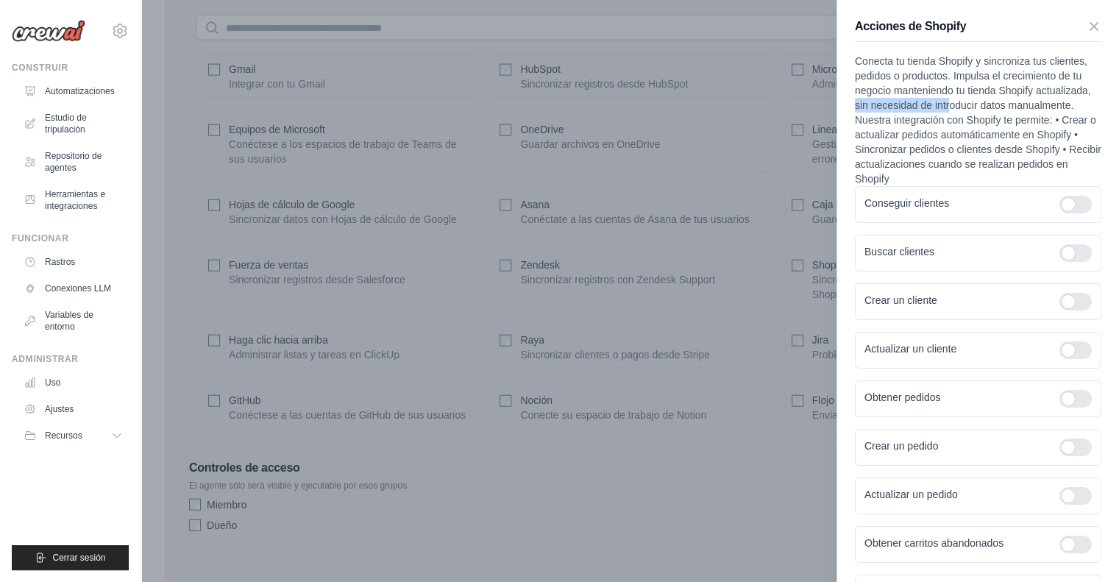
drag, startPoint x: 909, startPoint y: 104, endPoint x: 1018, endPoint y: 100, distance: 109.7
click at [1005, 101] on font "Conecta tu tienda Shopify y sincroniza tus clientes, pedidos o productos. Impul…" at bounding box center [978, 119] width 246 height 129
click at [1021, 100] on font "Conecta tu tienda Shopify y sincroniza tus clientes, pedidos o productos. Impul…" at bounding box center [978, 119] width 246 height 129
drag, startPoint x: 936, startPoint y: 120, endPoint x: 1077, endPoint y: 121, distance: 141.3
click at [1077, 121] on font "Conecta tu tienda Shopify y sincroniza tus clientes, pedidos o productos. Impul…" at bounding box center [978, 119] width 246 height 129
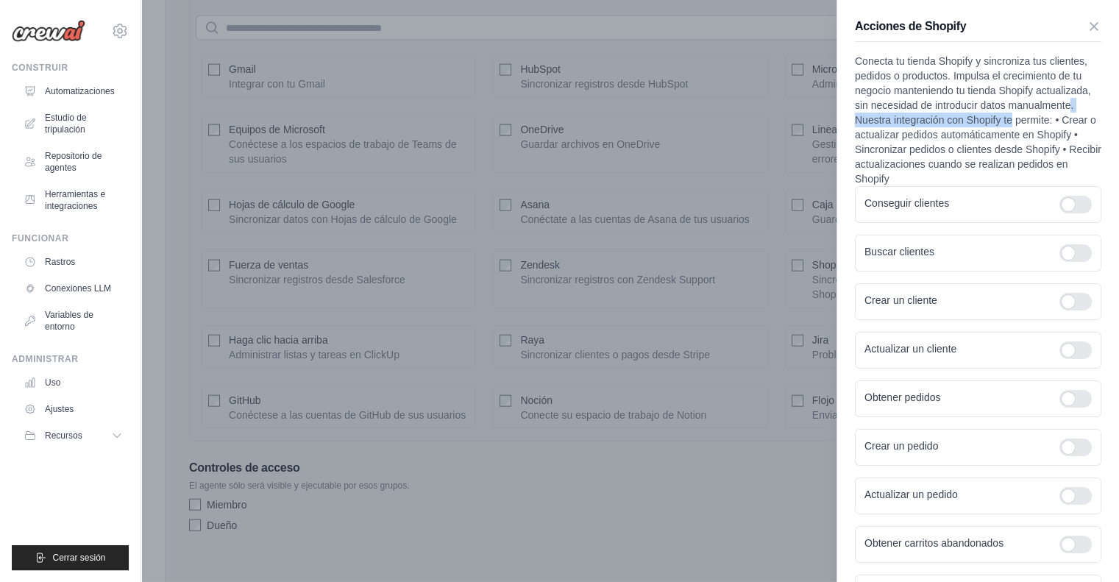
click at [1077, 121] on font "Conecta tu tienda Shopify y sincroniza tus clientes, pedidos o productos. Impul…" at bounding box center [978, 119] width 246 height 129
drag, startPoint x: 995, startPoint y: 147, endPoint x: 1059, endPoint y: 151, distance: 64.8
click at [1059, 151] on font "Conecta tu tienda Shopify y sincroniza tus clientes, pedidos o productos. Impul…" at bounding box center [978, 119] width 246 height 129
click at [1067, 151] on font "Conecta tu tienda Shopify y sincroniza tus clientes, pedidos o productos. Impul…" at bounding box center [978, 119] width 246 height 129
drag, startPoint x: 995, startPoint y: 151, endPoint x: 1093, endPoint y: 149, distance: 98.6
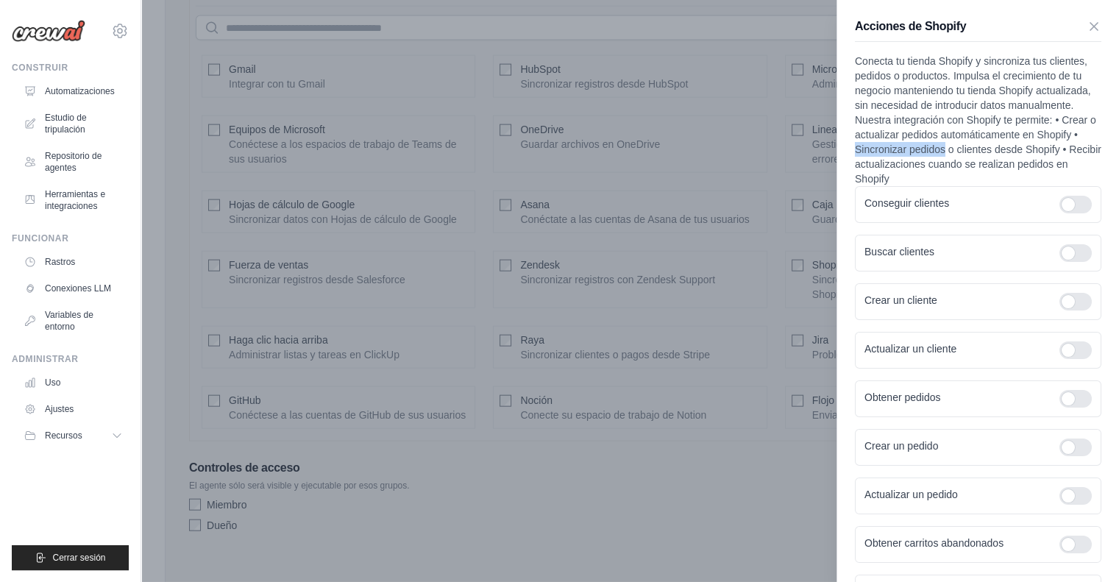
click at [1093, 149] on div "Acciones de Shopify Conecta tu tienda Shopify y sincroniza tus clientes, pedido…" at bounding box center [978, 477] width 282 height 954
drag, startPoint x: 859, startPoint y: 163, endPoint x: 933, endPoint y: 164, distance: 73.6
click at [929, 164] on font "Conecta tu tienda Shopify y sincroniza tus clientes, pedidos o productos. Impul…" at bounding box center [978, 119] width 246 height 129
click at [945, 163] on font "Conecta tu tienda Shopify y sincroniza tus clientes, pedidos o productos. Impul…" at bounding box center [978, 119] width 246 height 129
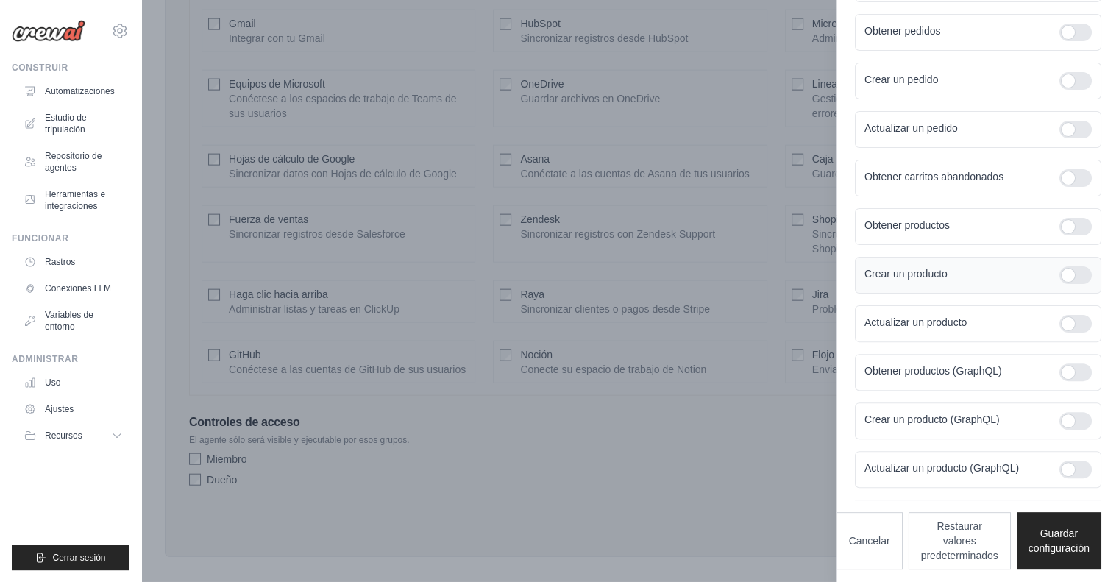
scroll to position [3387, 0]
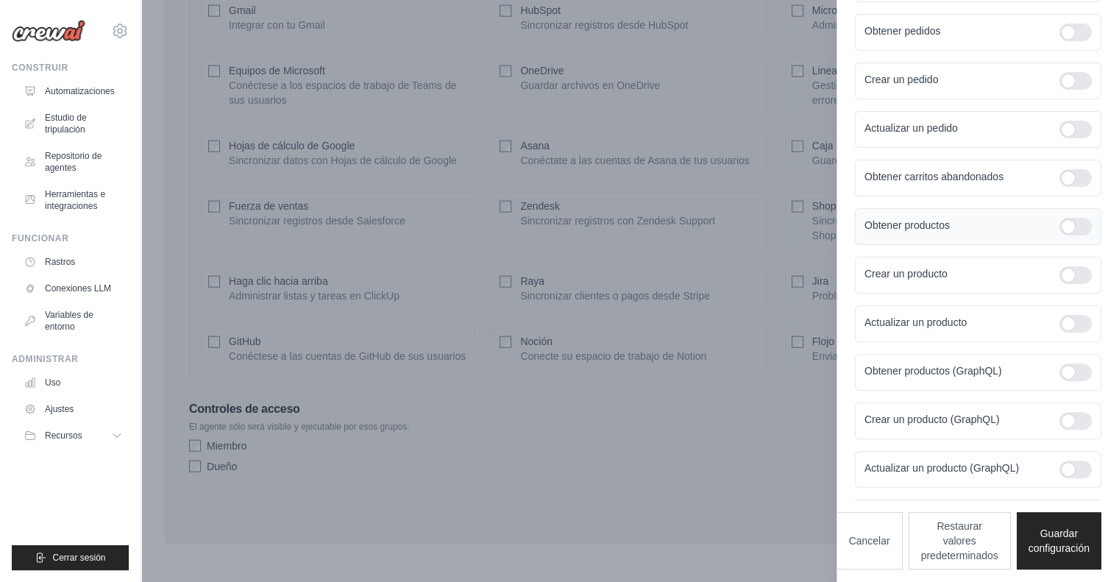
click at [1065, 227] on div at bounding box center [1075, 227] width 32 height 18
click at [1066, 227] on div at bounding box center [1075, 227] width 32 height 18
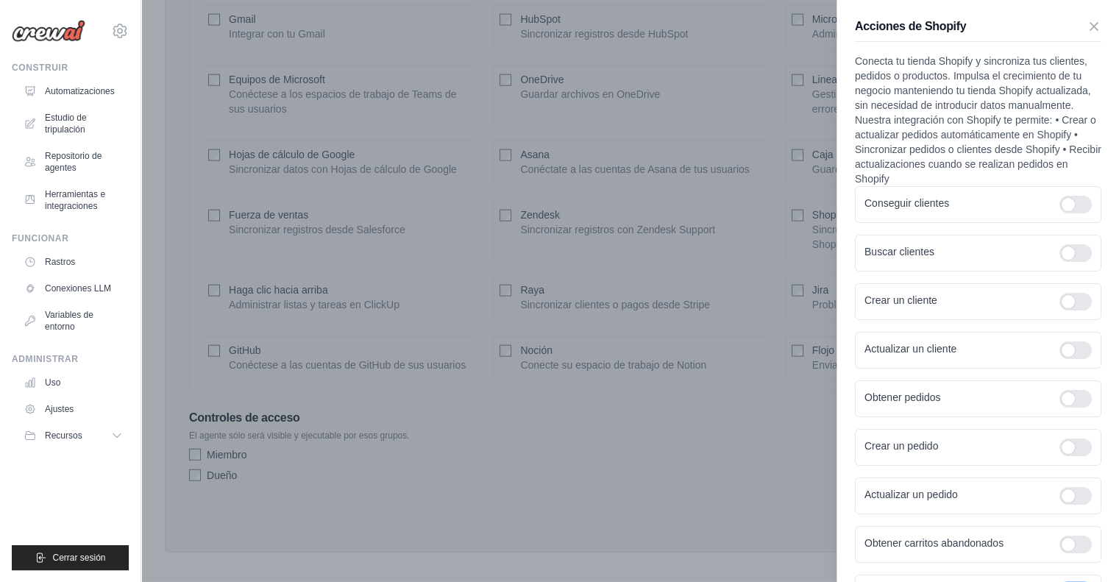
scroll to position [3314, 0]
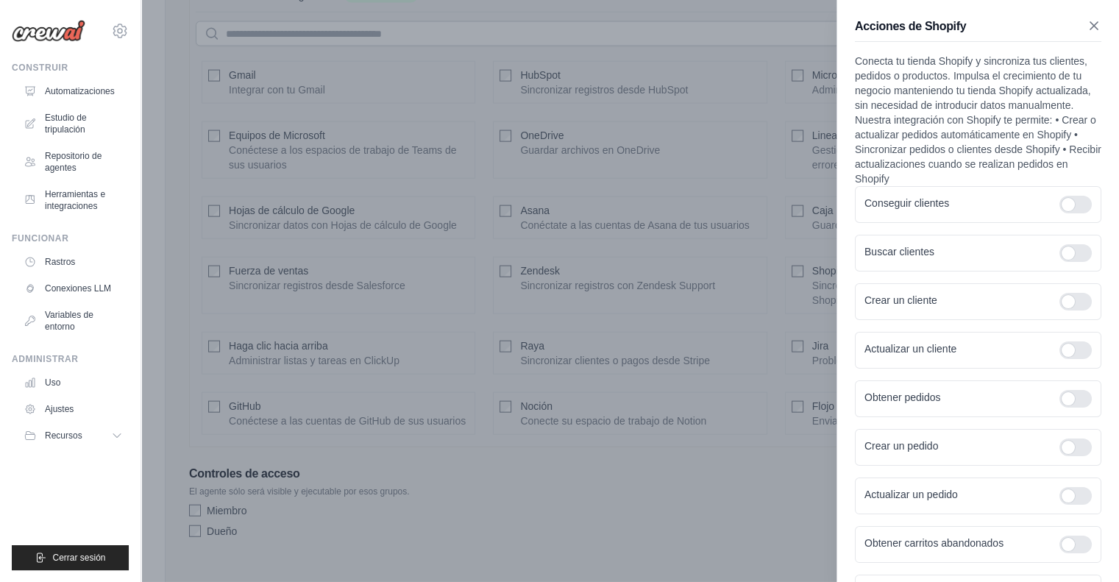
click at [1087, 23] on icon "button" at bounding box center [1094, 25] width 15 height 15
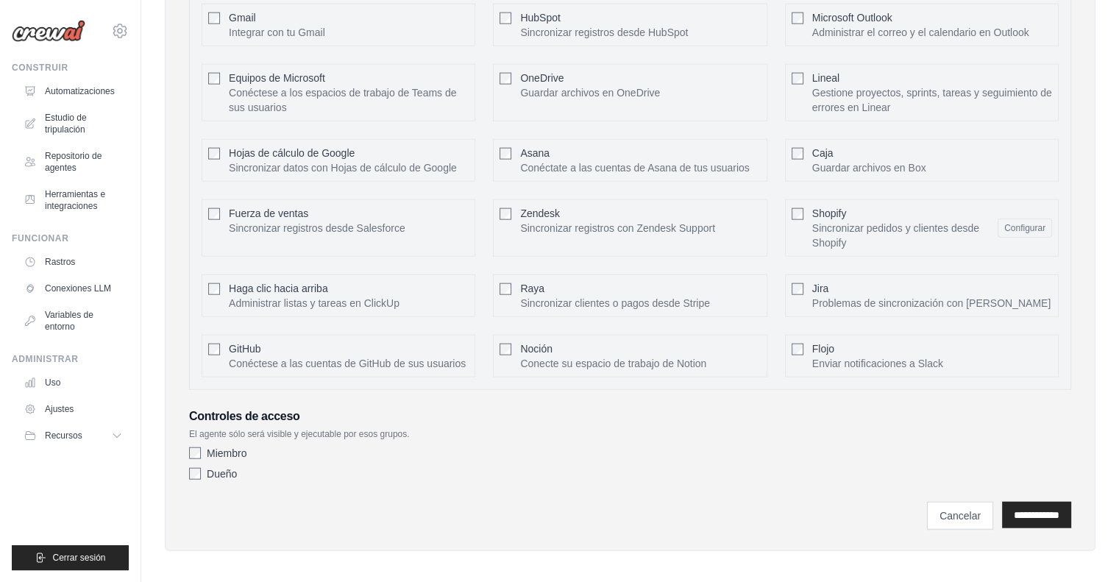
scroll to position [3387, 0]
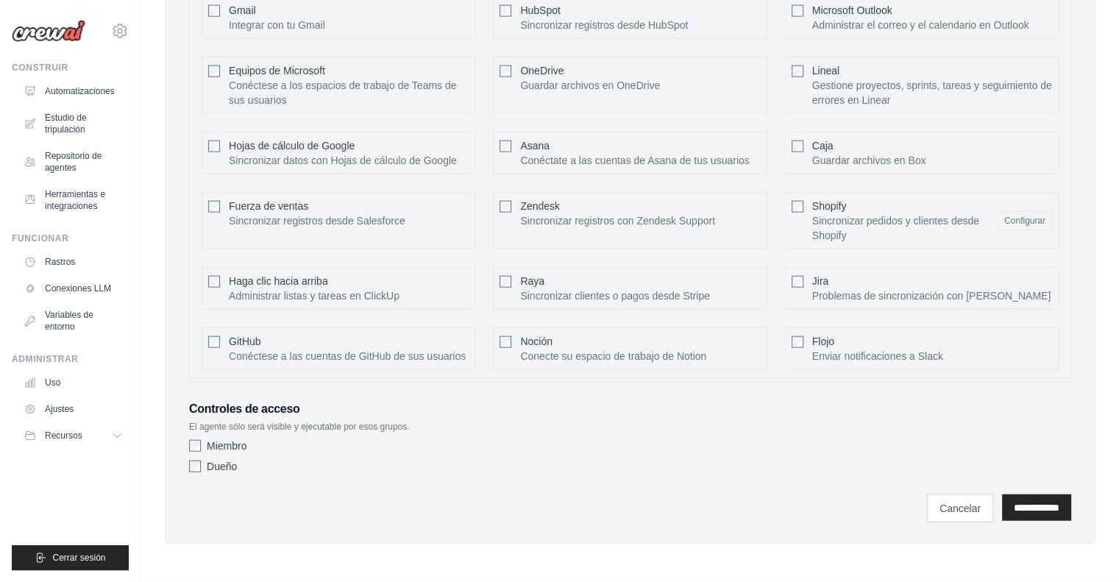
click at [200, 452] on div "Miembro" at bounding box center [630, 446] width 882 height 15
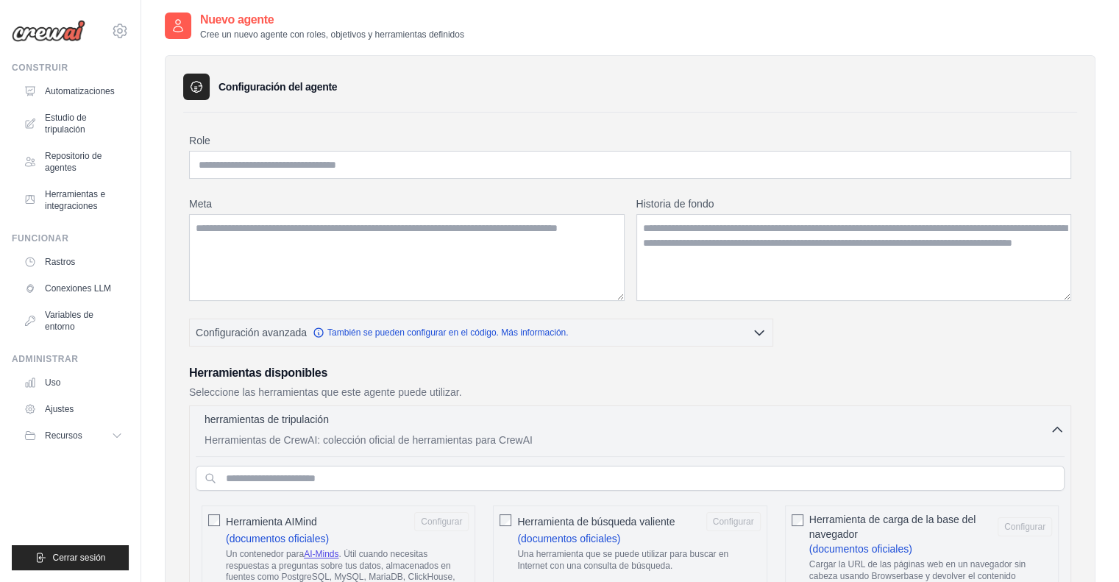
scroll to position [147, 0]
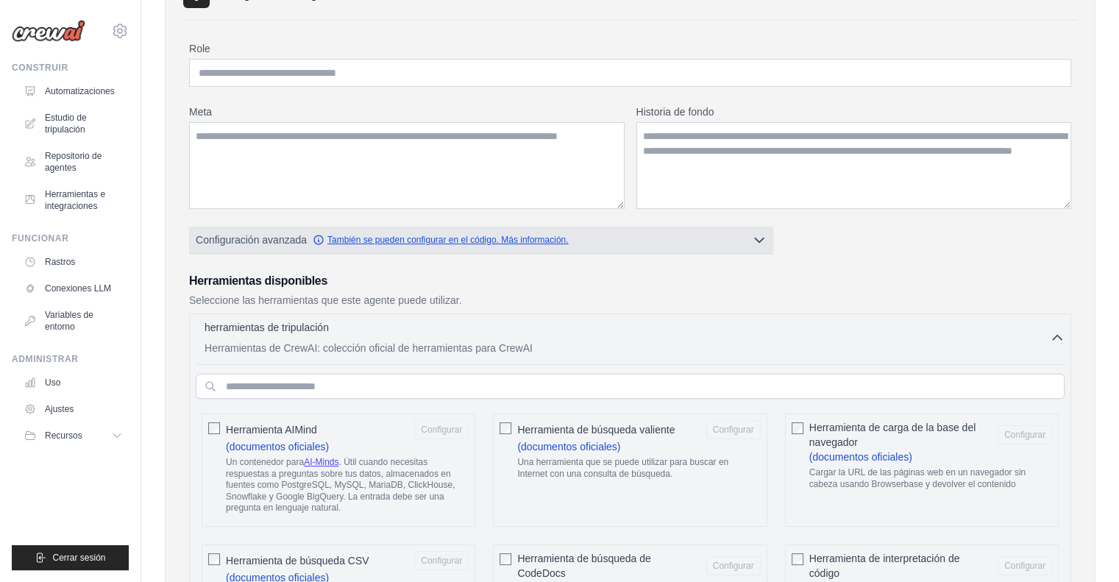
click at [464, 241] on font "También se pueden configurar en el código. Más información." at bounding box center [447, 240] width 241 height 10
